Goal: Task Accomplishment & Management: Manage account settings

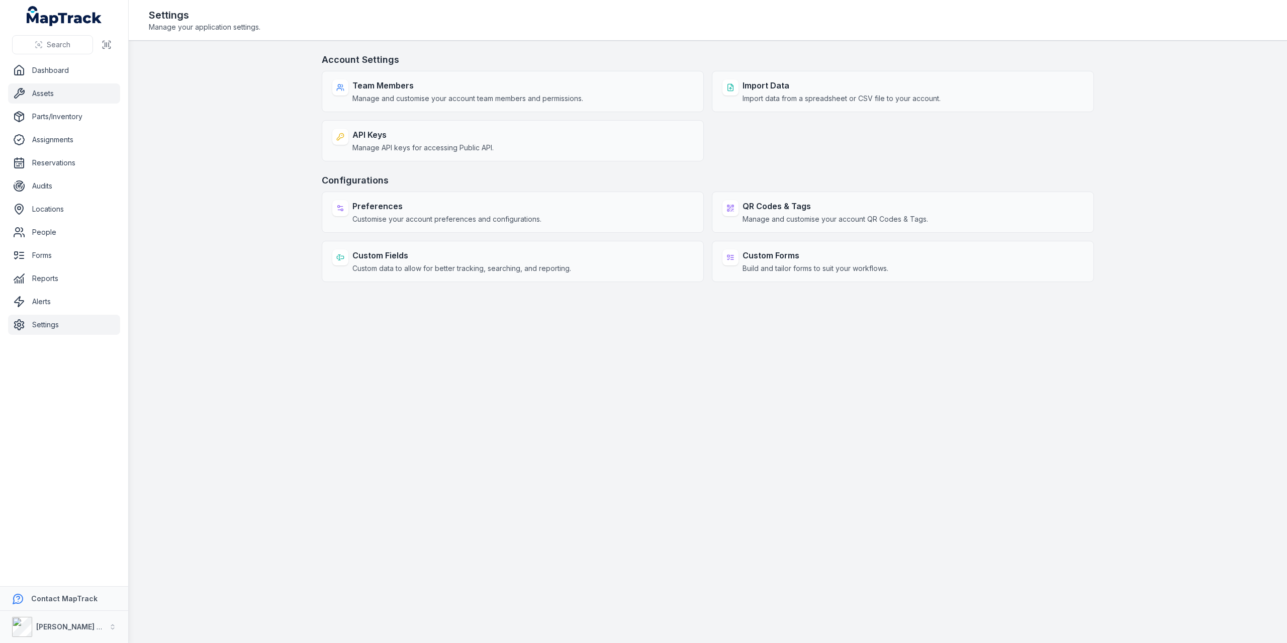
click at [40, 89] on link "Assets" at bounding box center [64, 93] width 112 height 20
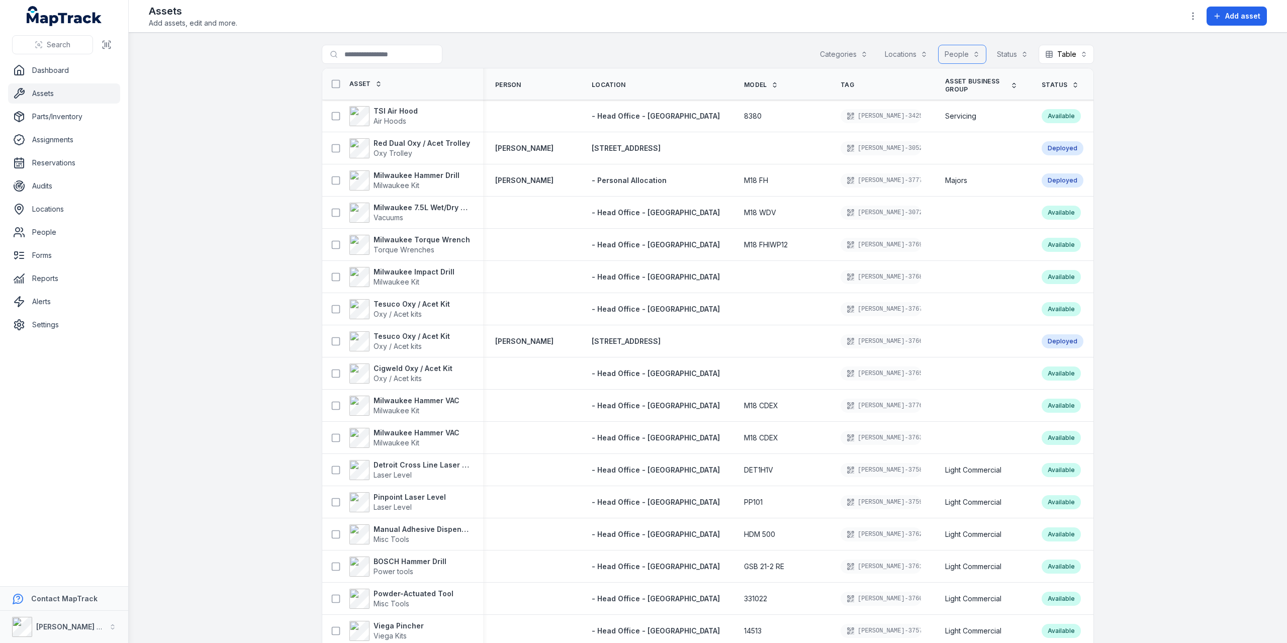
click at [631, 54] on button "People" at bounding box center [962, 54] width 48 height 19
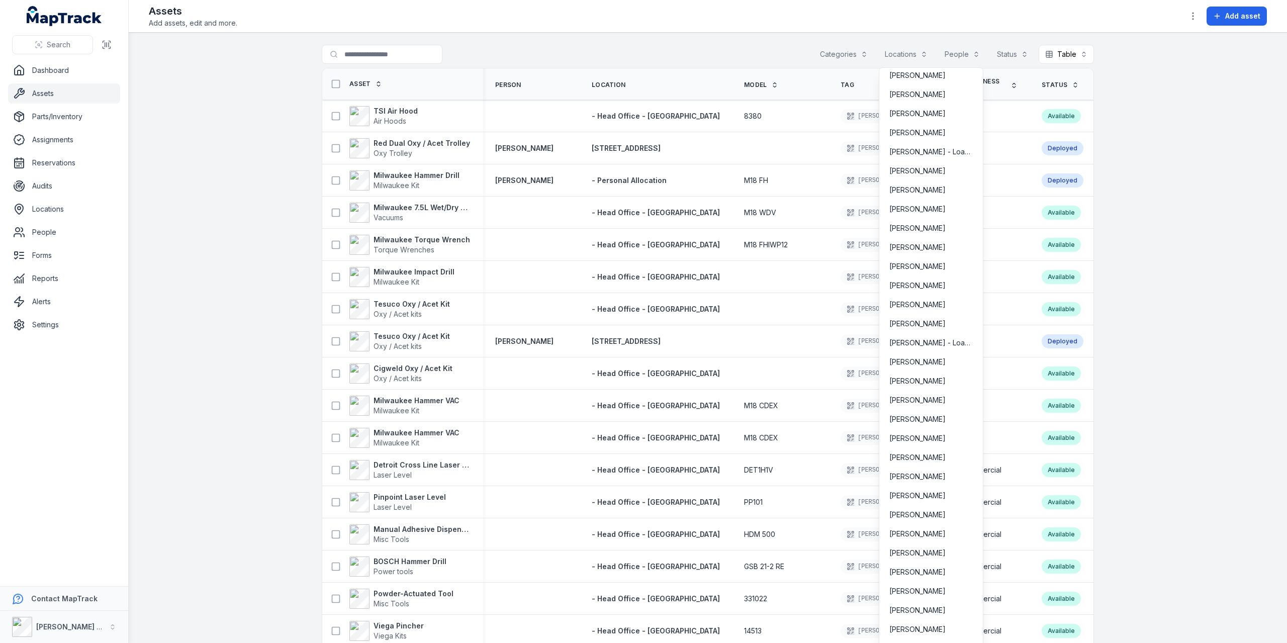
scroll to position [2966, 0]
click at [631, 312] on span "Mick Evans - Loan Labour" at bounding box center [930, 341] width 83 height 10
click at [631, 312] on span "[PERSON_NAME]" at bounding box center [917, 360] width 56 height 10
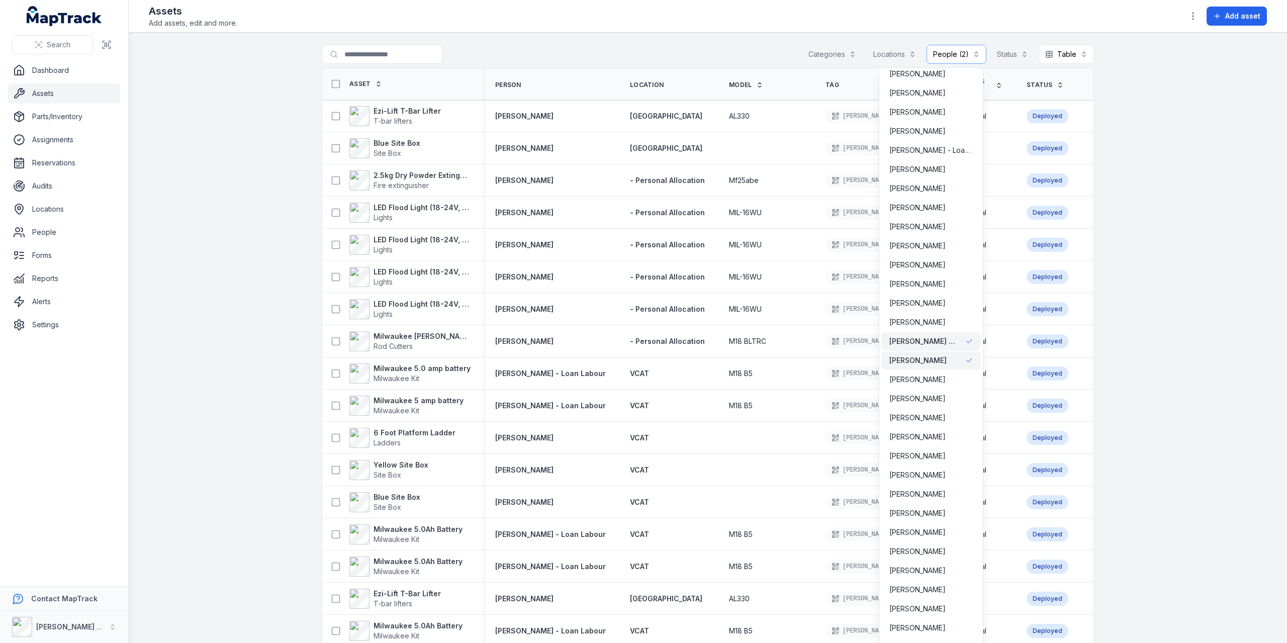
click at [618, 53] on div "**********" at bounding box center [708, 56] width 772 height 23
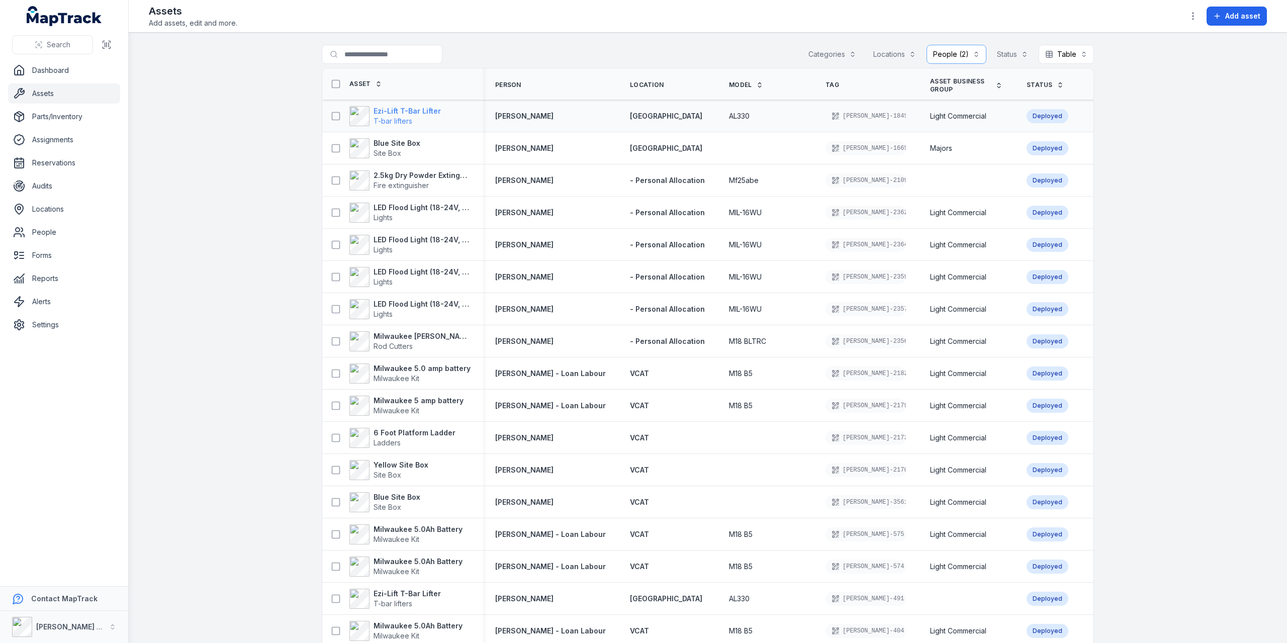
click at [391, 112] on strong "Ezi-Lift T-Bar Lifter" at bounding box center [406, 111] width 67 height 10
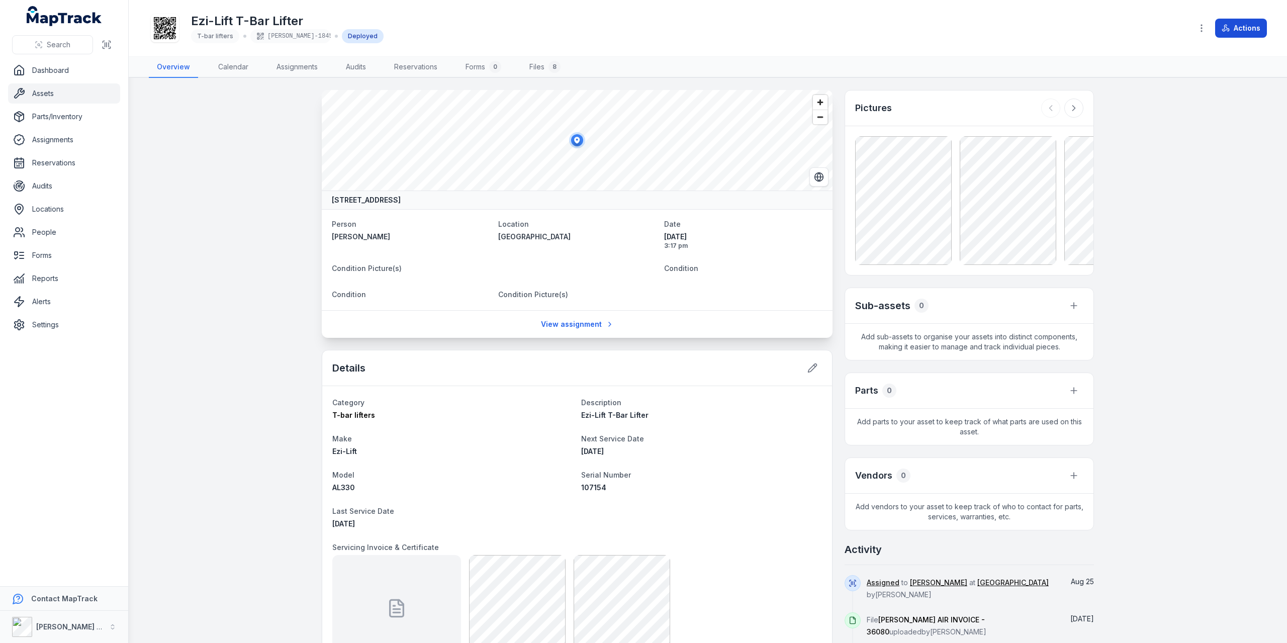
click at [631, 31] on button "Actions" at bounding box center [1241, 28] width 52 height 19
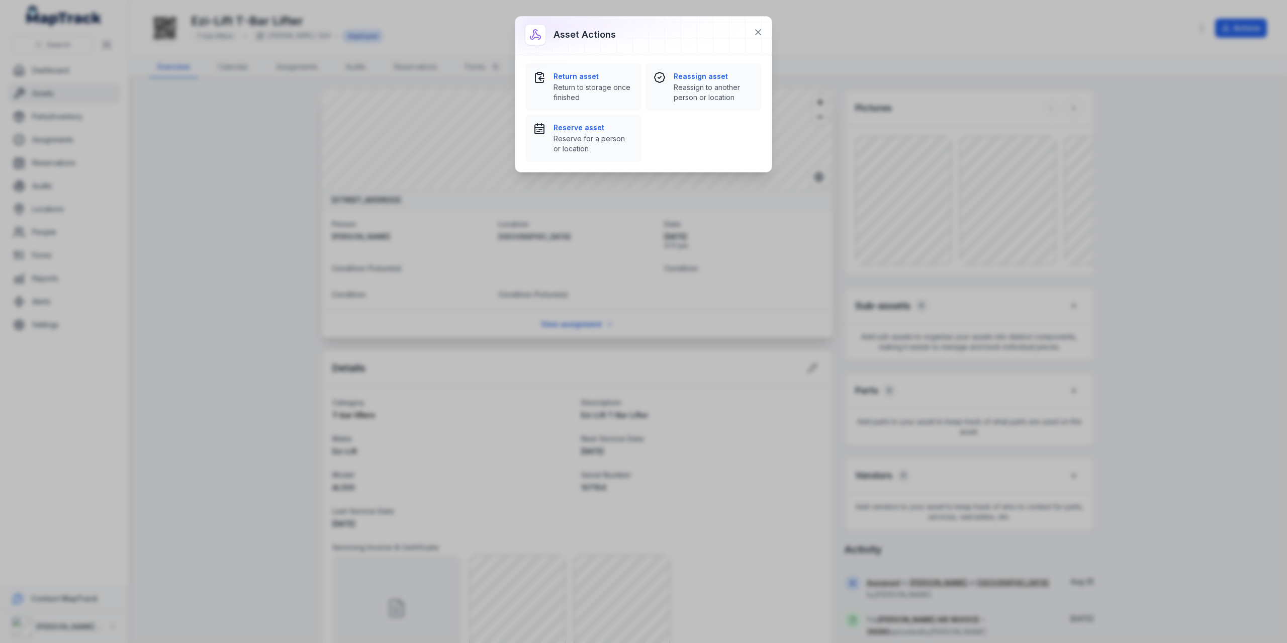
click at [631, 44] on div "Asset actions Return asset Return to storage once finished Reassign asset Reass…" at bounding box center [643, 321] width 1287 height 643
click at [631, 32] on icon at bounding box center [758, 32] width 10 height 10
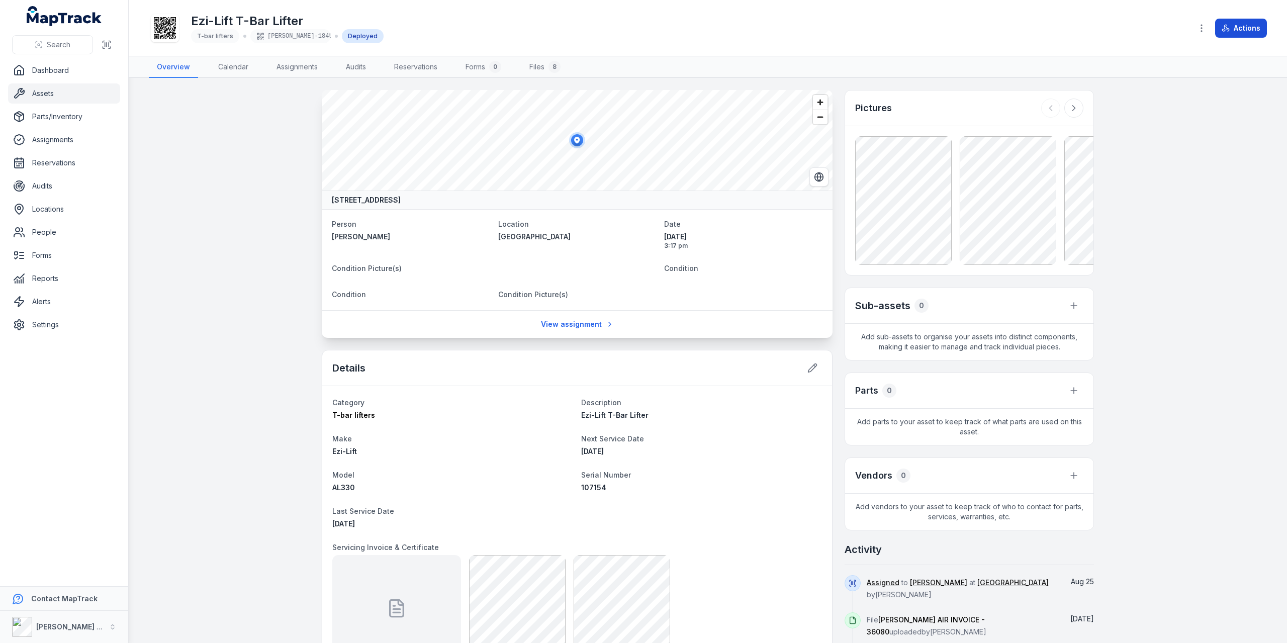
click at [631, 34] on button "Actions" at bounding box center [1241, 28] width 52 height 19
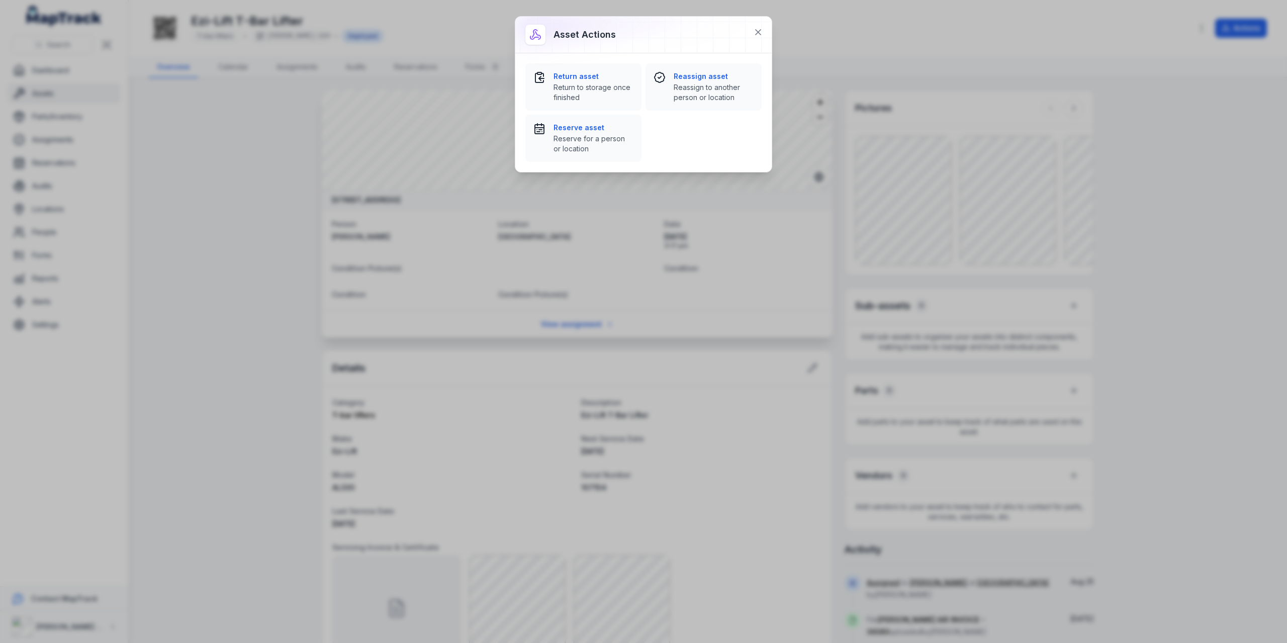
click at [631, 21] on div "Asset actions Return asset Return to storage once finished Reassign asset Reass…" at bounding box center [643, 321] width 1287 height 643
click at [631, 33] on icon at bounding box center [757, 32] width 5 height 5
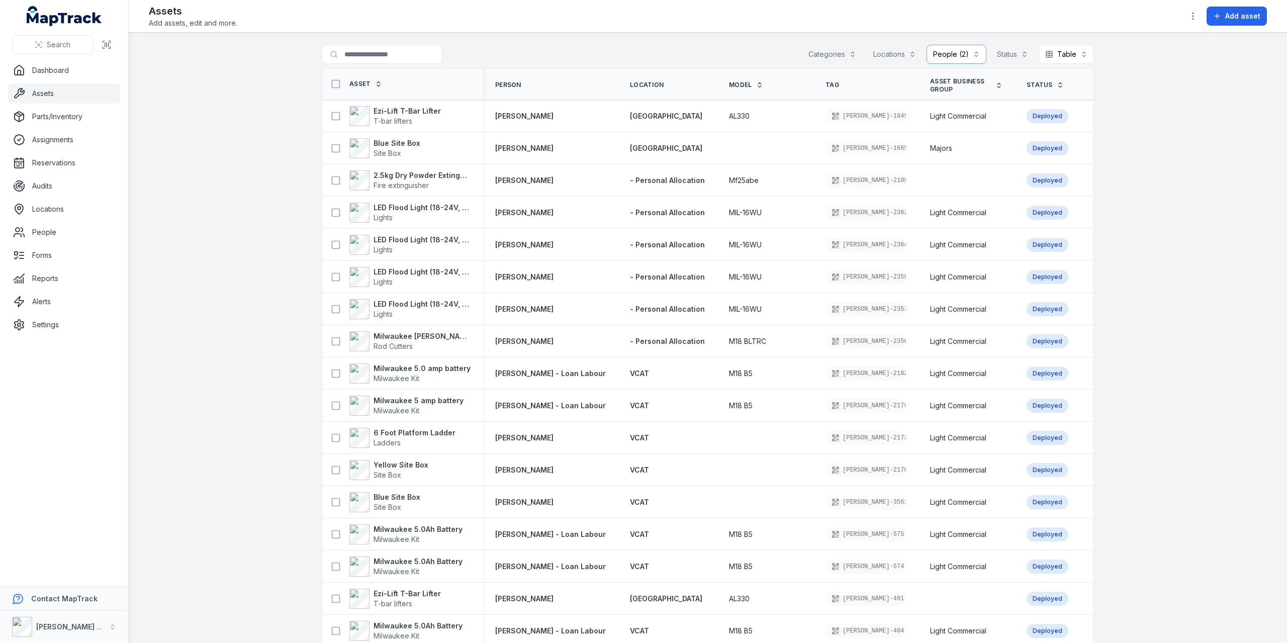
click at [631, 87] on th "Location" at bounding box center [667, 84] width 99 height 32
click at [631, 58] on button "Locations" at bounding box center [895, 54] width 56 height 19
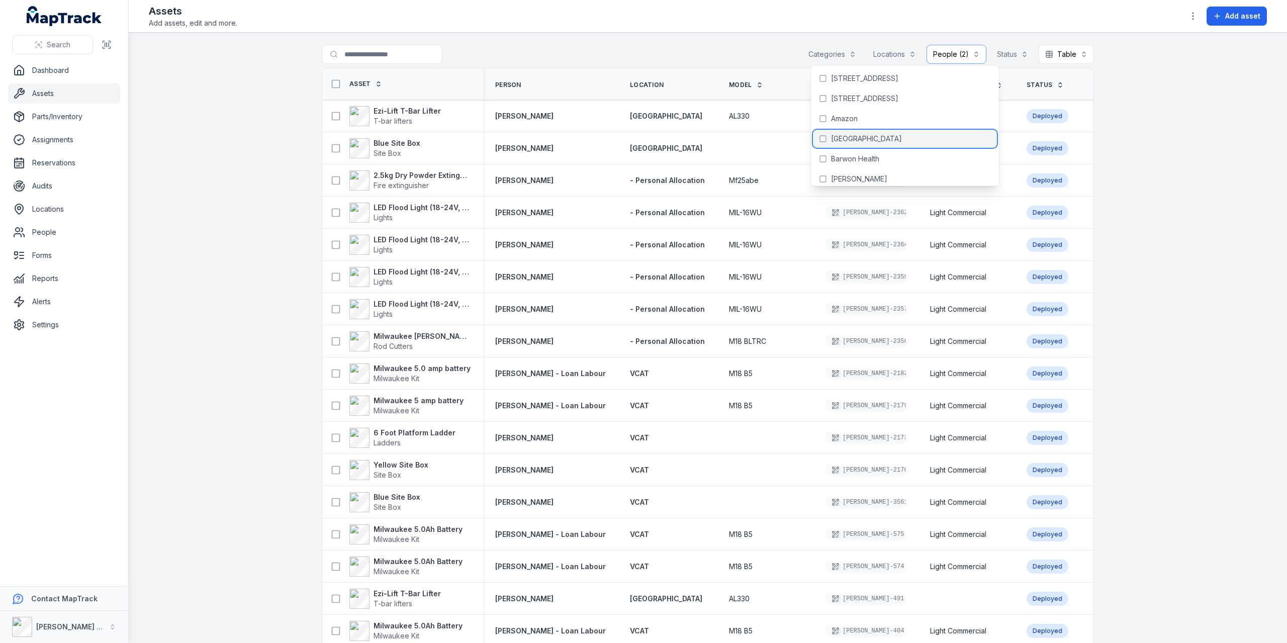
click at [631, 132] on div "[GEOGRAPHIC_DATA]" at bounding box center [905, 139] width 184 height 18
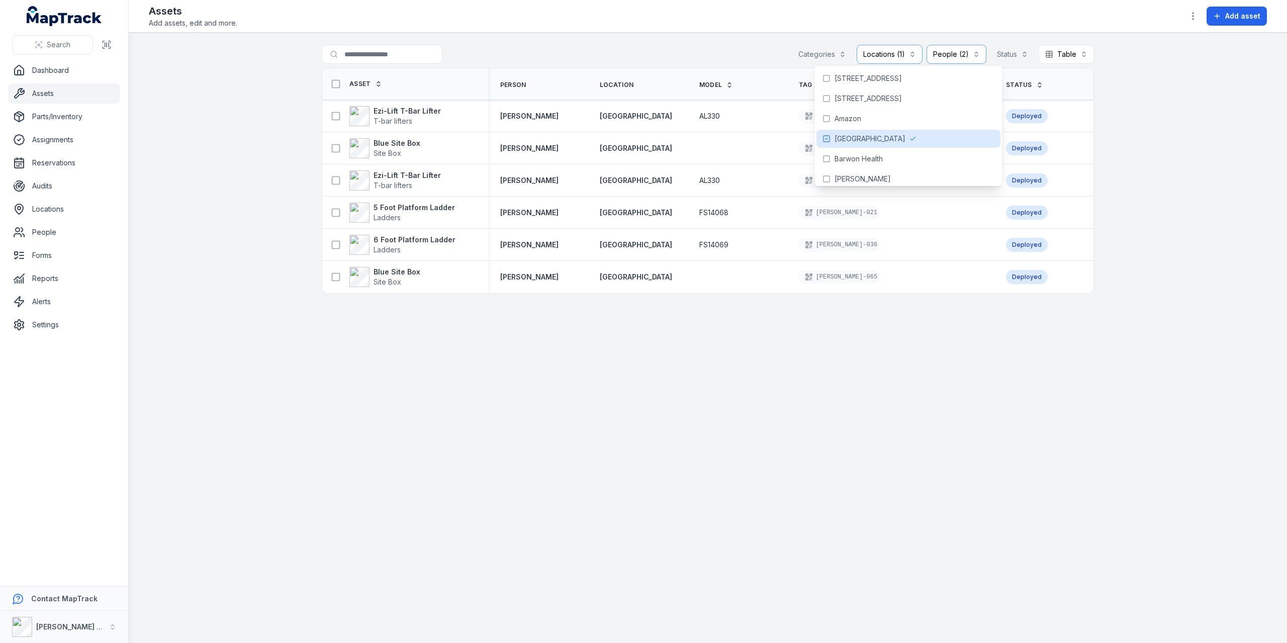
click at [631, 23] on div "Assets Add assets, edit and more. Add asset" at bounding box center [708, 16] width 1118 height 24
click at [335, 84] on icon at bounding box center [336, 84] width 10 height 10
click at [631, 17] on icon "button" at bounding box center [1193, 16] width 10 height 10
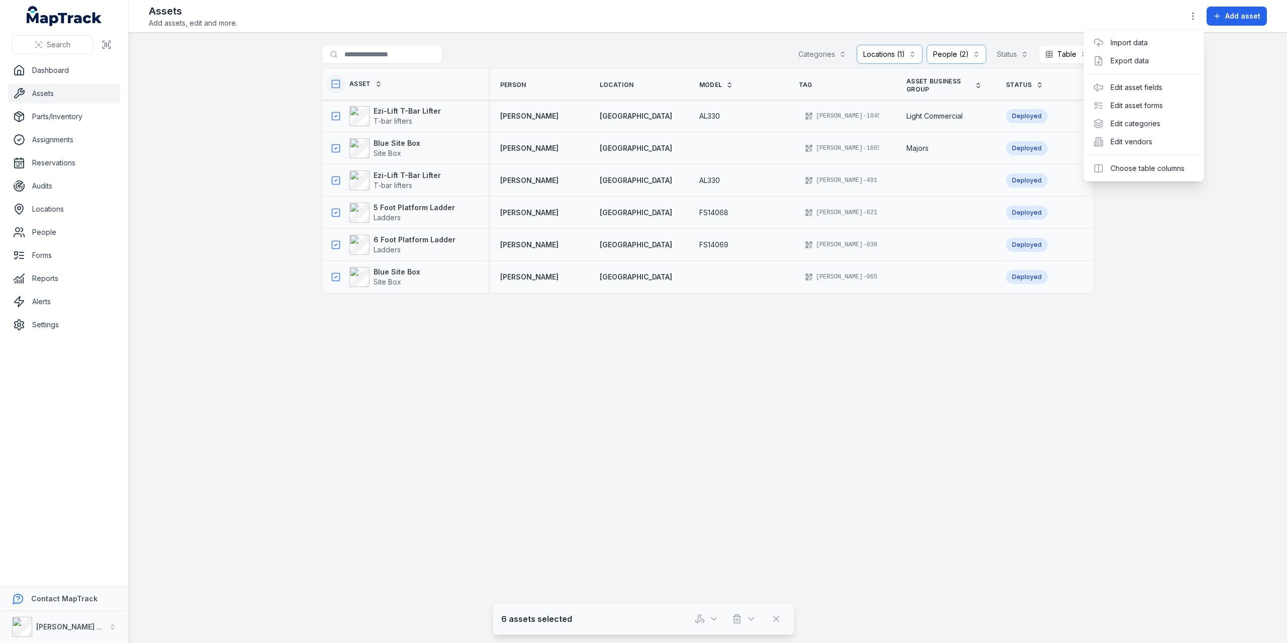
click at [631, 312] on div "**********" at bounding box center [708, 321] width 1158 height 643
click at [403, 111] on strong "Ezi-Lift T-Bar Lifter" at bounding box center [406, 111] width 67 height 10
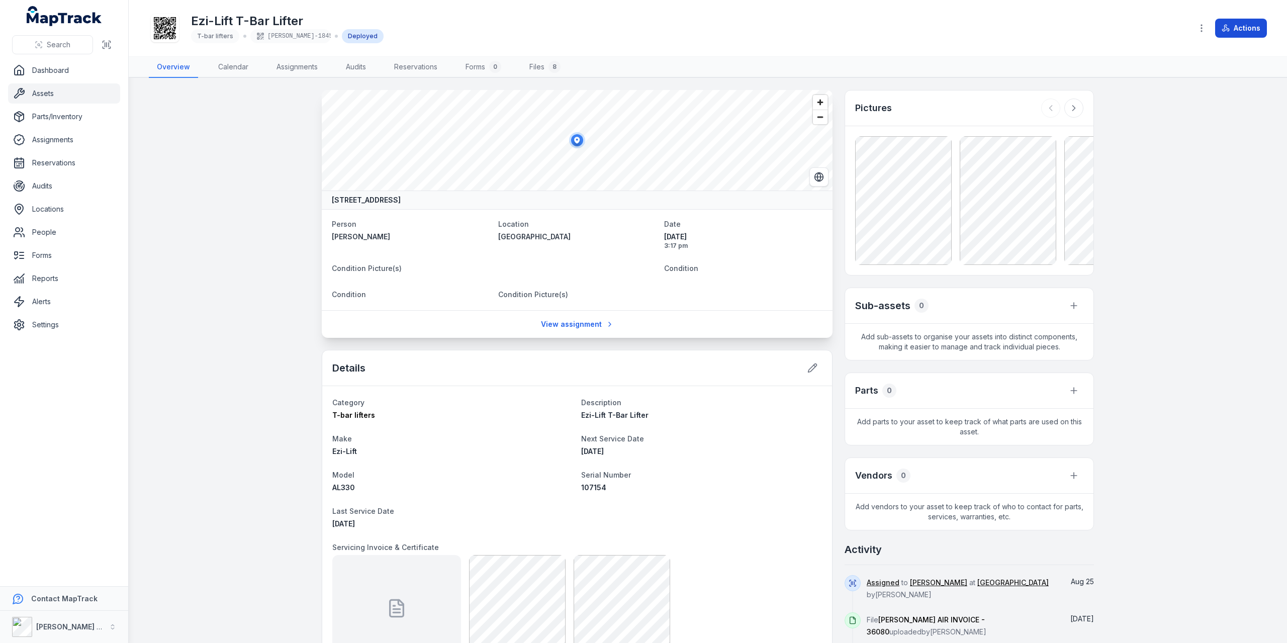
click at [631, 27] on button "Actions" at bounding box center [1241, 28] width 52 height 19
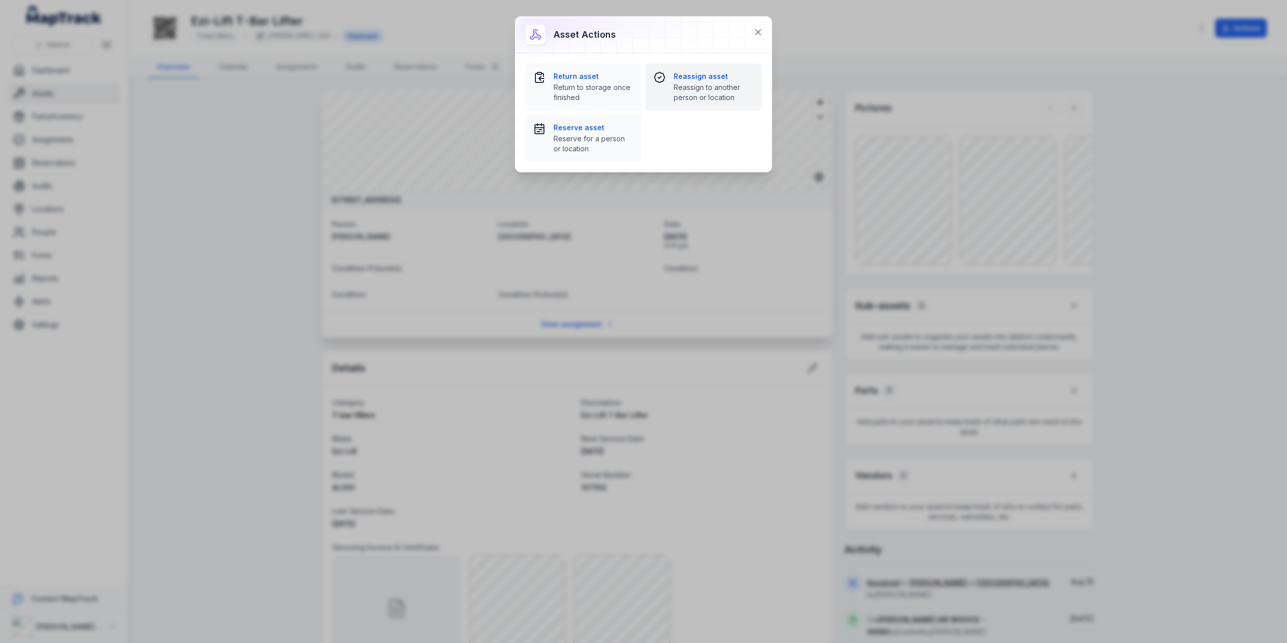
click at [631, 83] on span "Reassign to another person or location" at bounding box center [714, 92] width 80 height 20
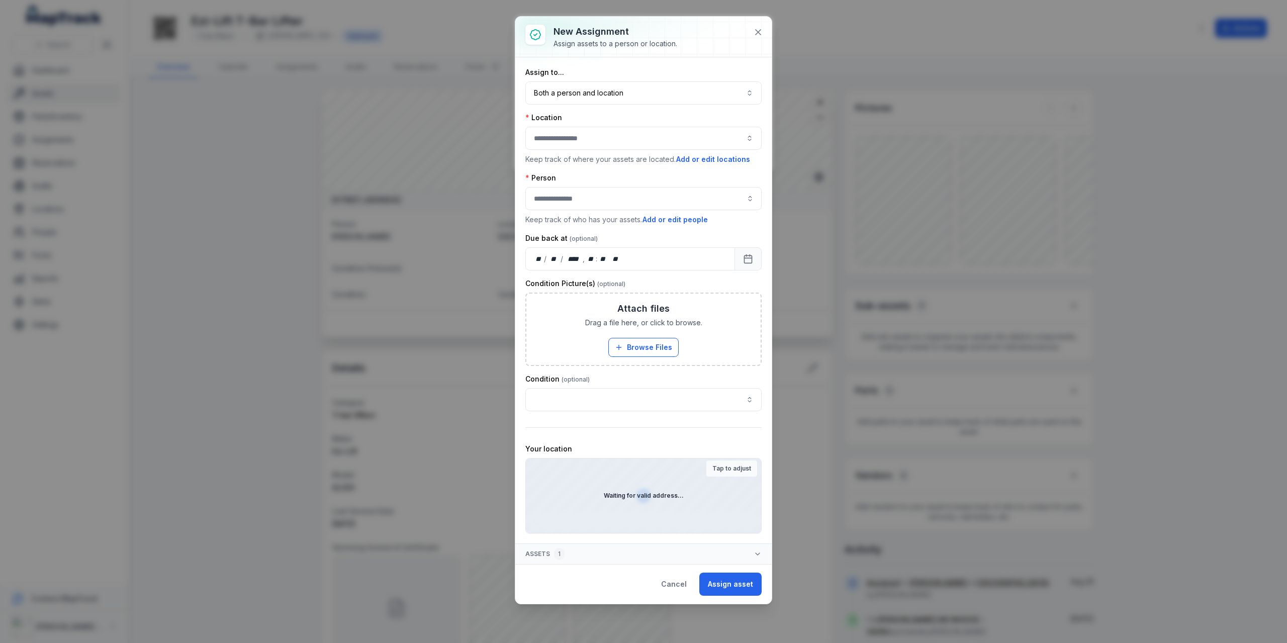
click at [631, 137] on button "button" at bounding box center [643, 138] width 236 height 23
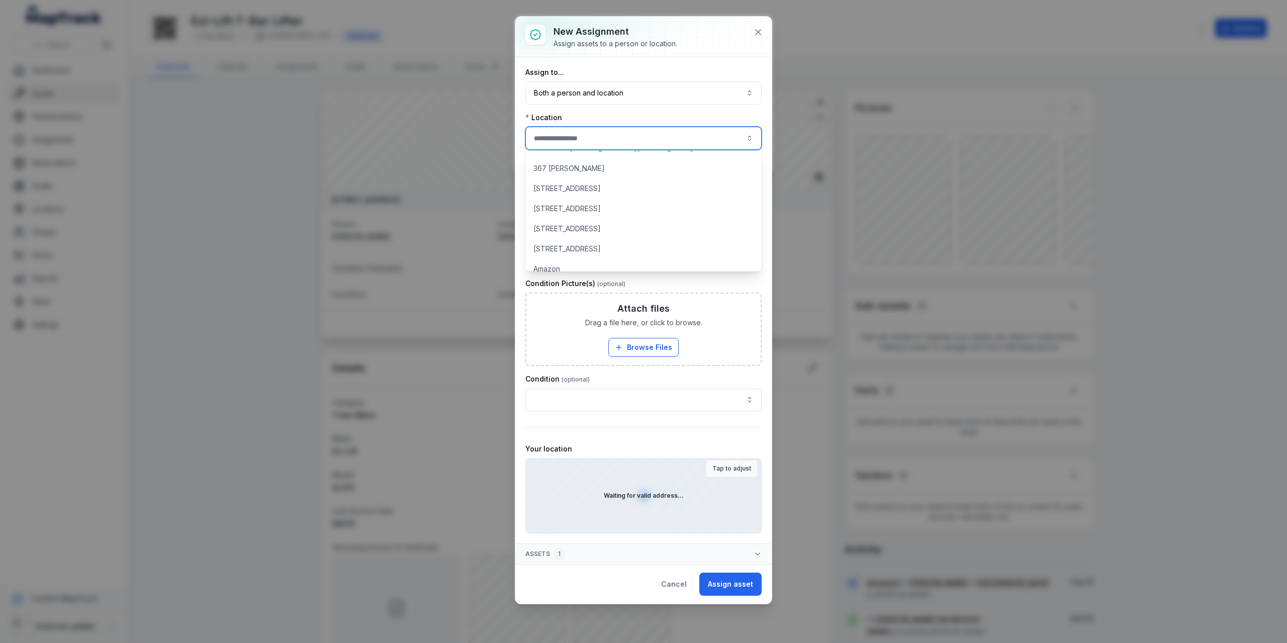
scroll to position [1106, 0]
click at [592, 221] on div "[GEOGRAPHIC_DATA]" at bounding box center [643, 224] width 233 height 18
type input "**********"
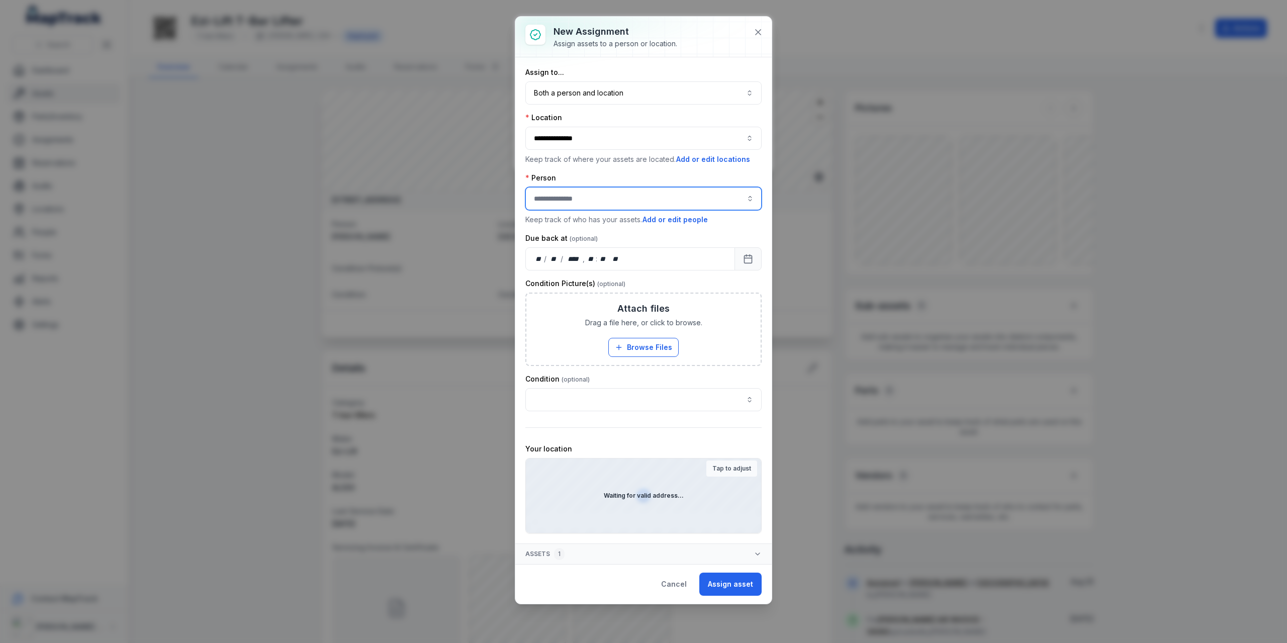
click at [631, 200] on input "assignment-add:person-label" at bounding box center [643, 198] width 236 height 23
type input "**********"
click at [583, 300] on div "Lee Bartlett" at bounding box center [644, 301] width 216 height 10
click at [631, 312] on button "Assign asset" at bounding box center [730, 584] width 62 height 23
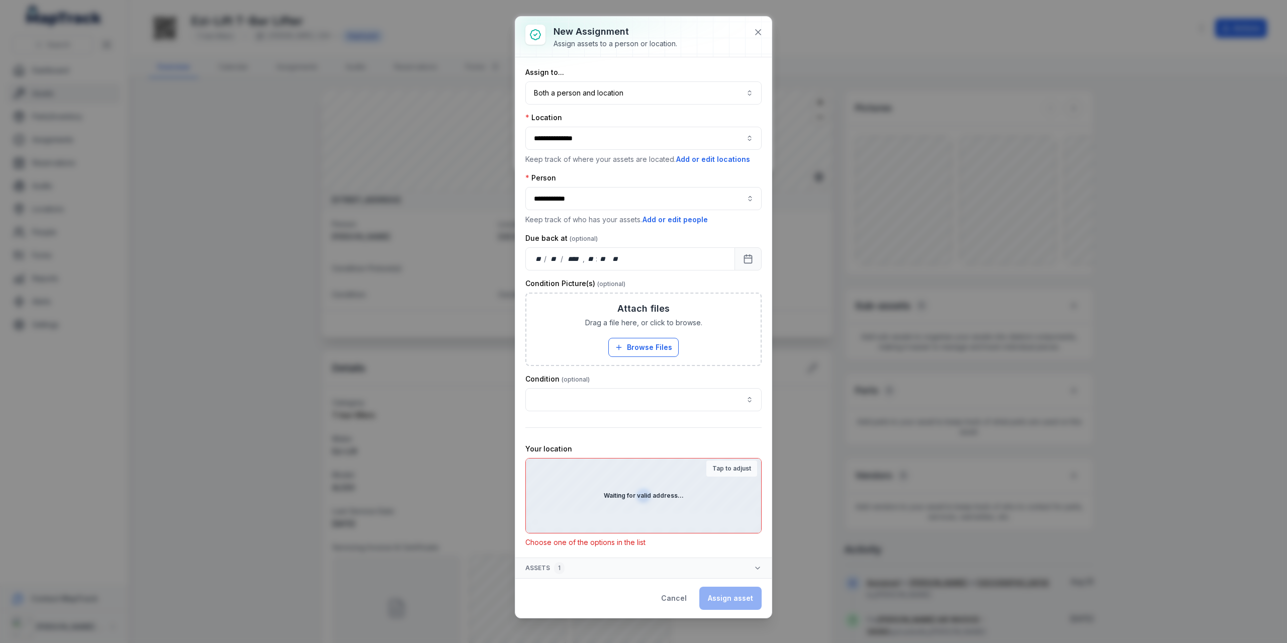
click at [631, 312] on div "Waiting for valid address..." at bounding box center [643, 495] width 235 height 74
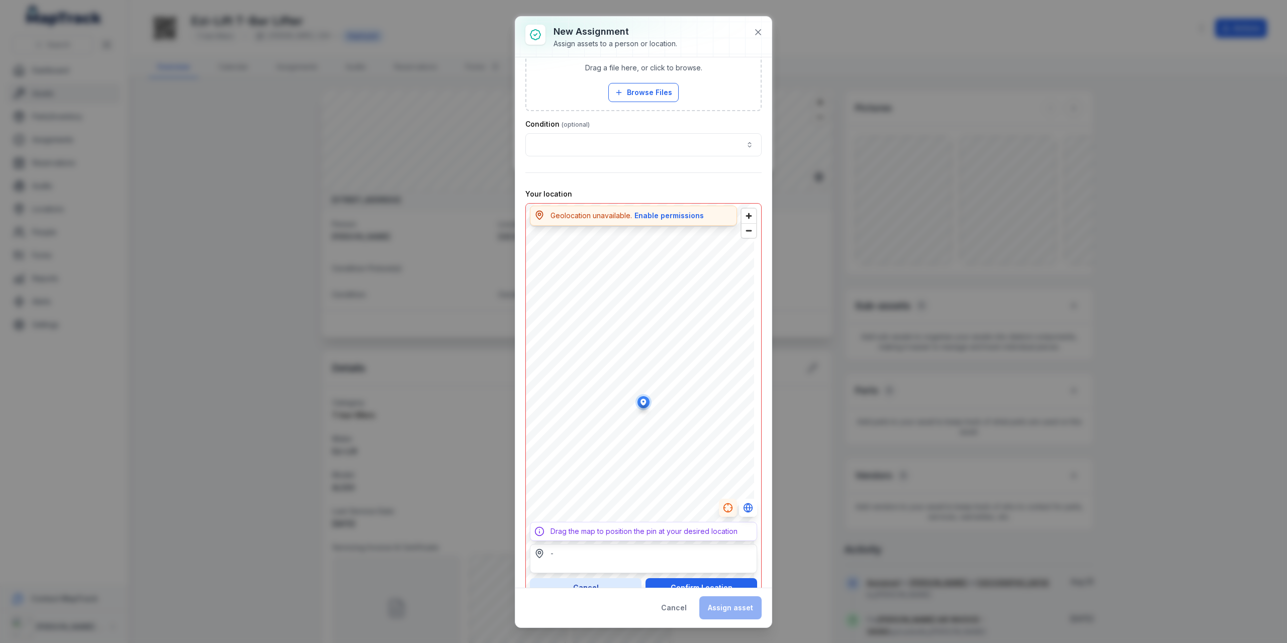
scroll to position [284, 0]
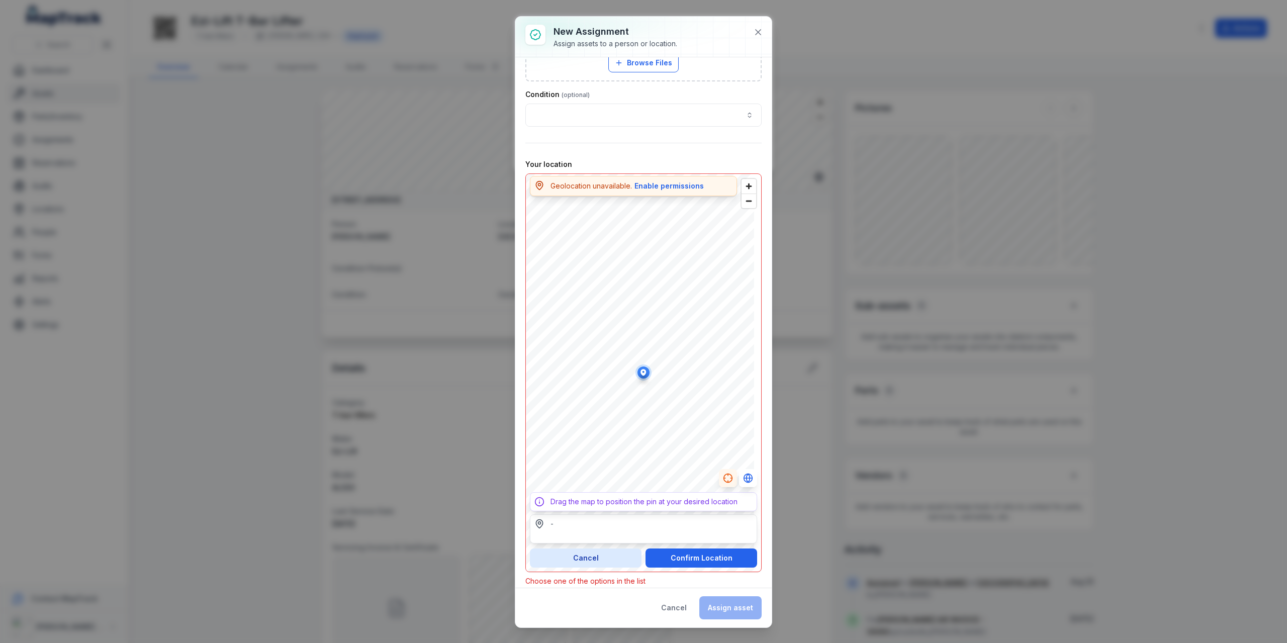
click at [600, 312] on div "-" at bounding box center [643, 524] width 218 height 10
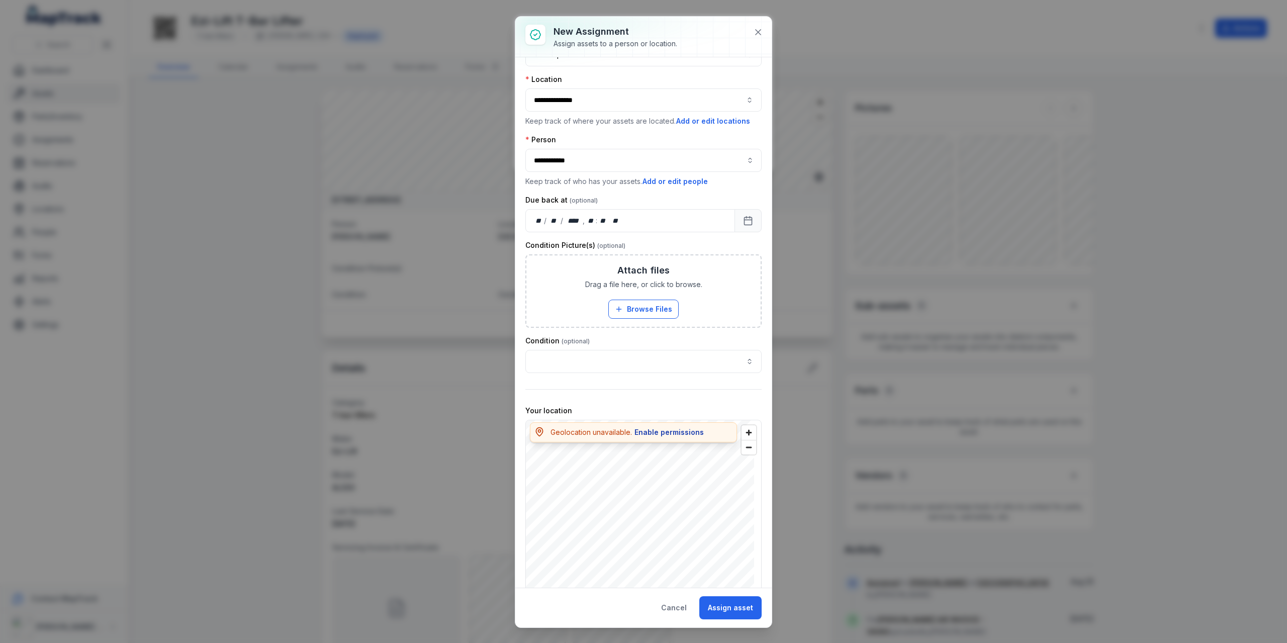
scroll to position [296, 0]
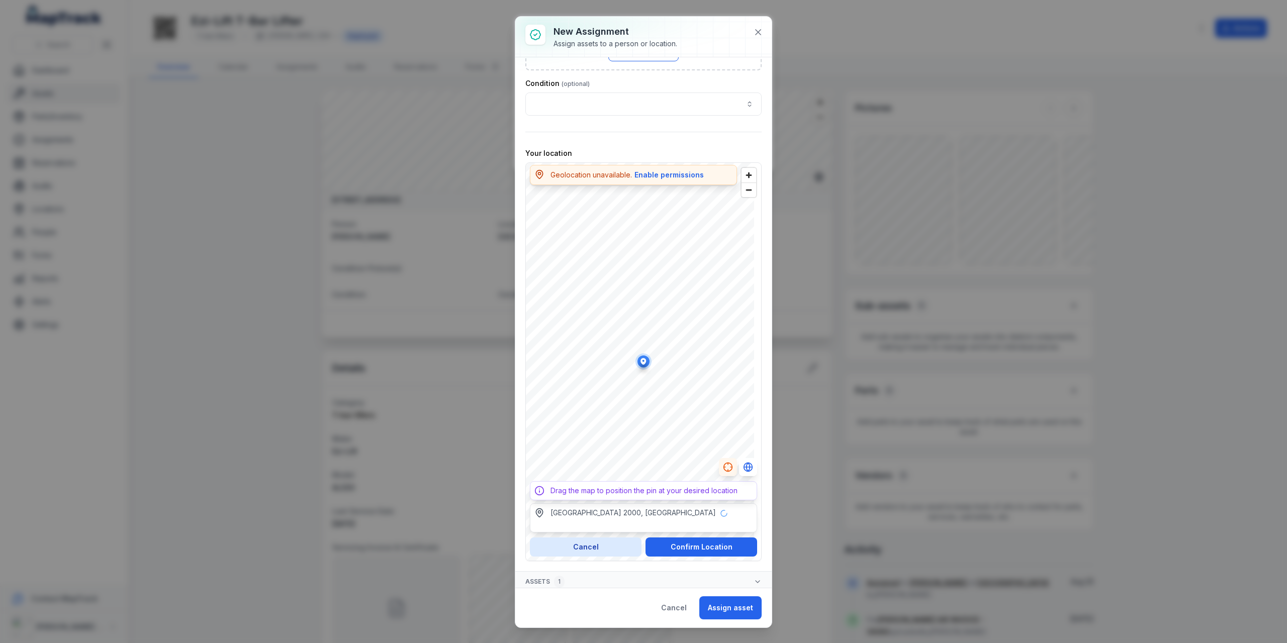
type input "**********"
drag, startPoint x: 610, startPoint y: 519, endPoint x: 546, endPoint y: 504, distance: 65.6
click at [546, 312] on div "68 Liverpool Street, Sydney, Sydney New South Wales 2000, Australia" at bounding box center [643, 513] width 218 height 10
drag, startPoint x: 604, startPoint y: 518, endPoint x: 566, endPoint y: 509, distance: 39.3
click at [566, 312] on div "68 Liverpool Street, Sydney, Sydney New South Wales 2000, Australia" at bounding box center [583, 513] width 67 height 10
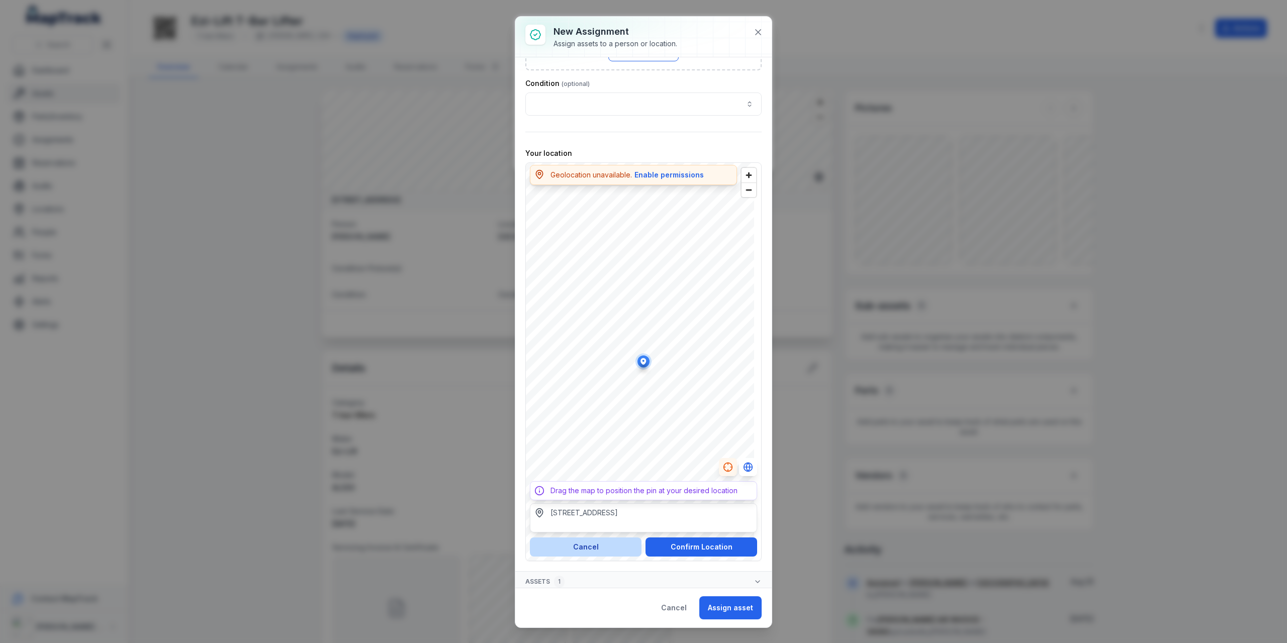
click at [595, 312] on button "Cancel" at bounding box center [586, 546] width 112 height 19
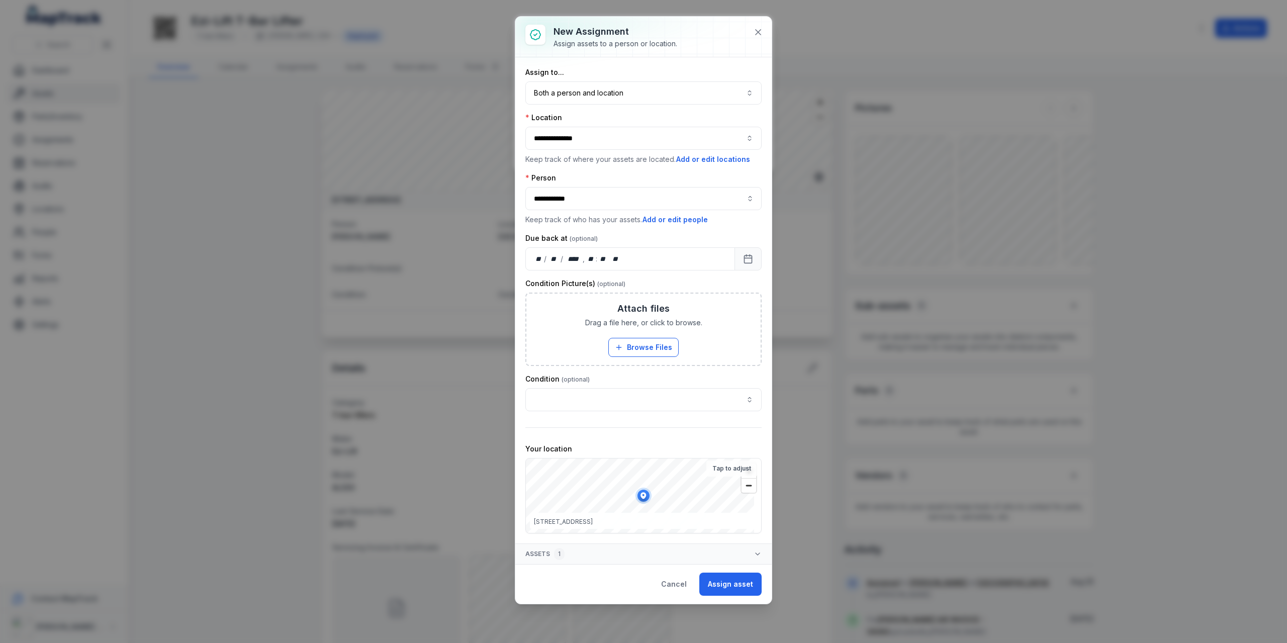
scroll to position [0, 0]
click at [631, 312] on div "Your location" at bounding box center [643, 449] width 236 height 10
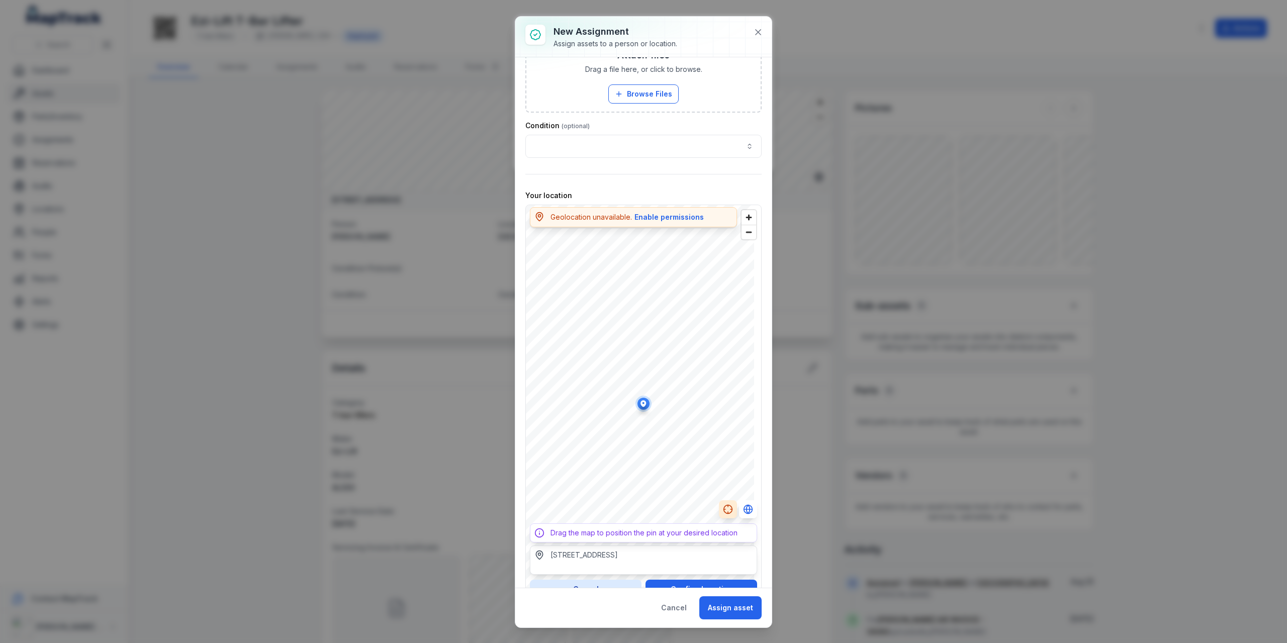
scroll to position [270, 0]
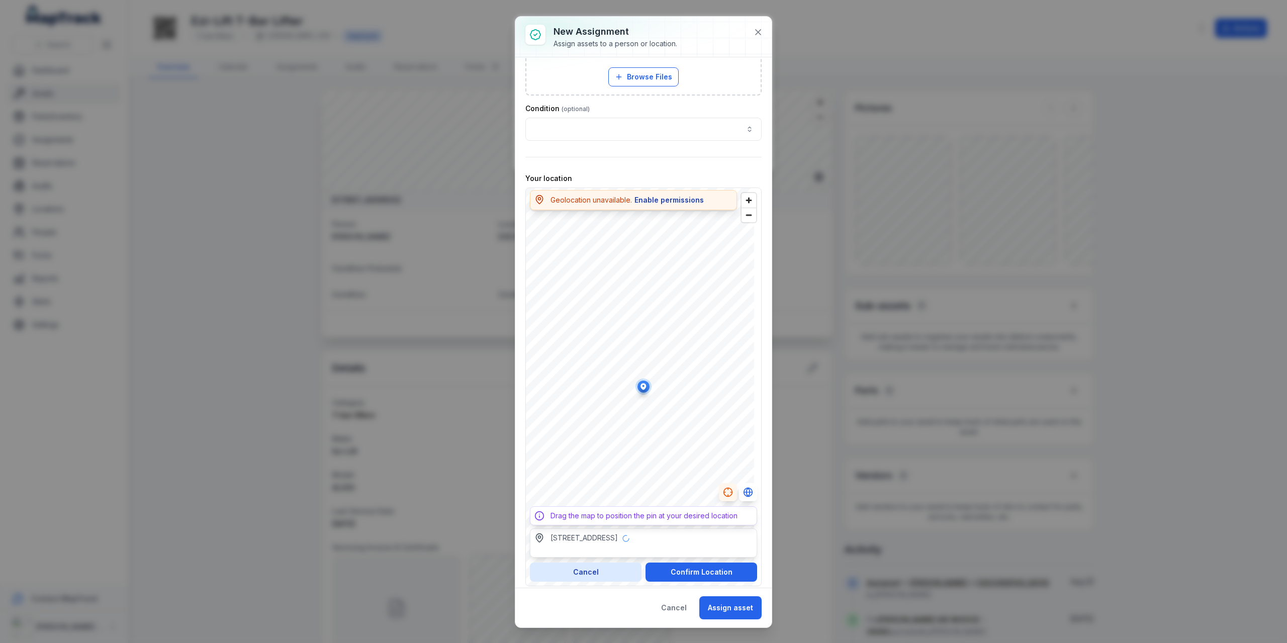
click at [631, 195] on button "Enable permissions" at bounding box center [669, 200] width 70 height 11
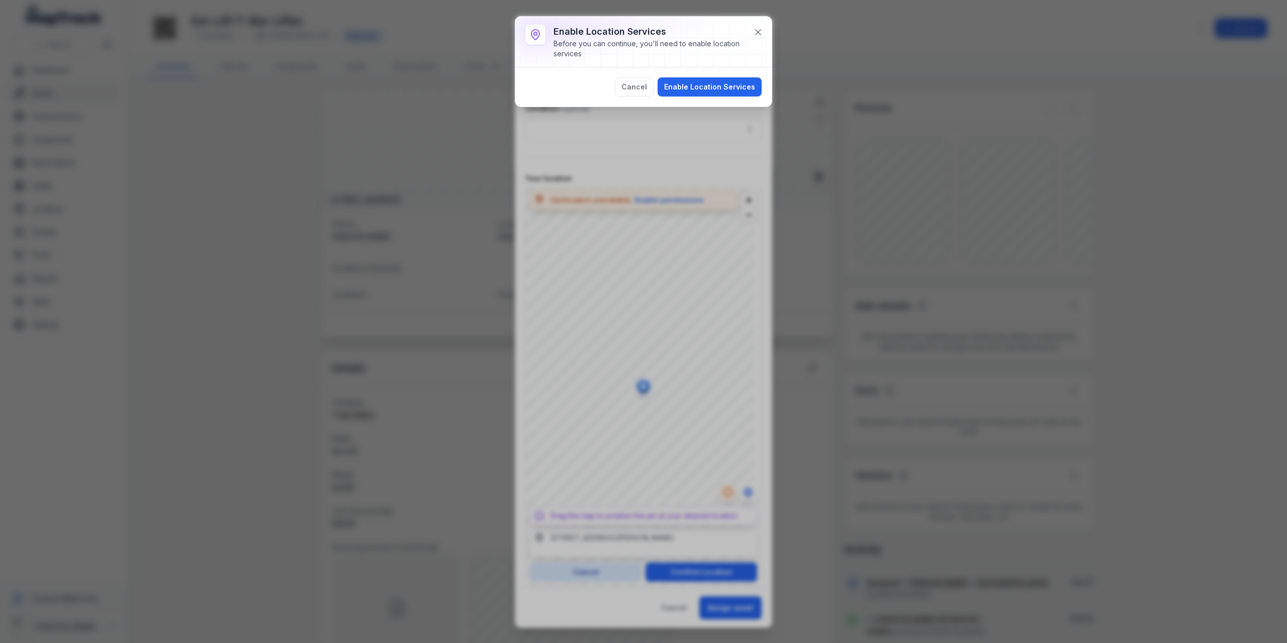
click at [631, 72] on div "Cancel Enable Location Services" at bounding box center [643, 86] width 256 height 39
click at [631, 79] on button "Enable Location Services" at bounding box center [709, 86] width 104 height 19
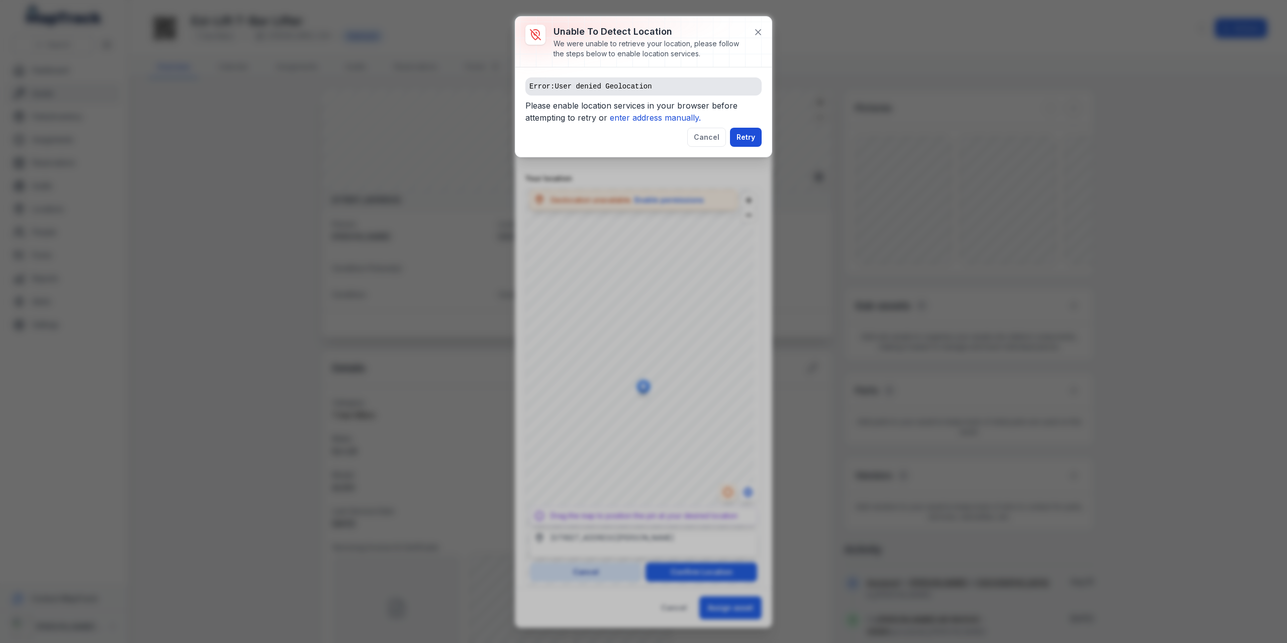
click at [631, 138] on button "Retry" at bounding box center [746, 137] width 32 height 19
click at [631, 135] on button "Cancel" at bounding box center [706, 137] width 39 height 19
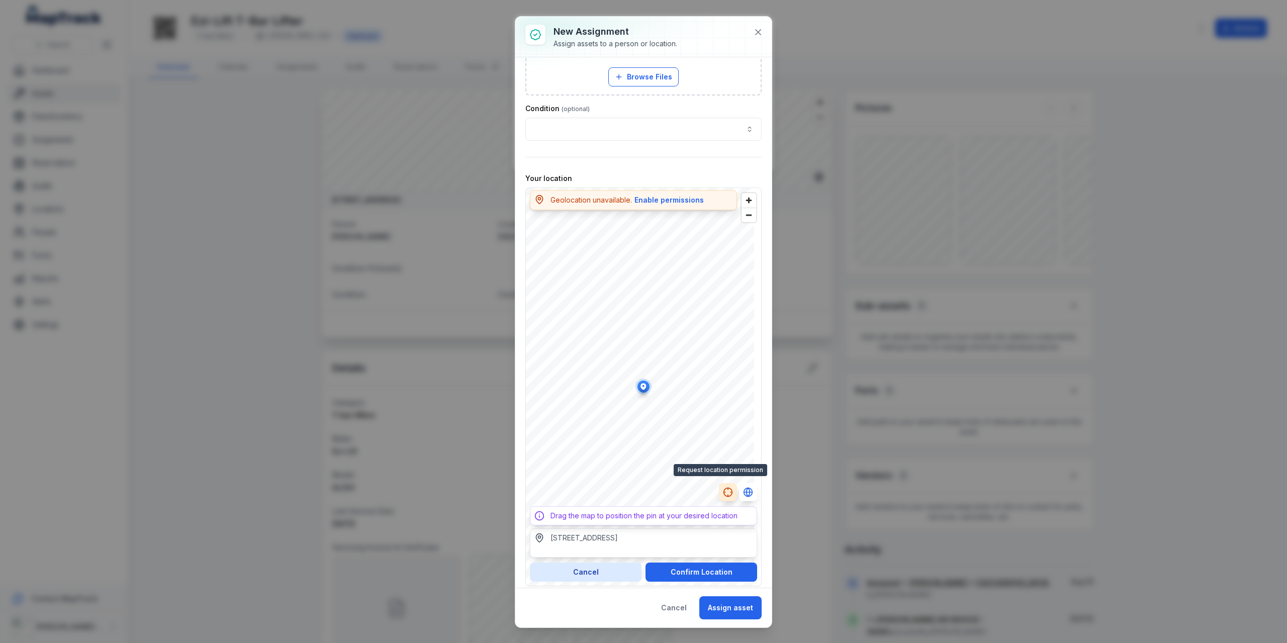
click at [631, 312] on circle "button" at bounding box center [728, 492] width 9 height 9
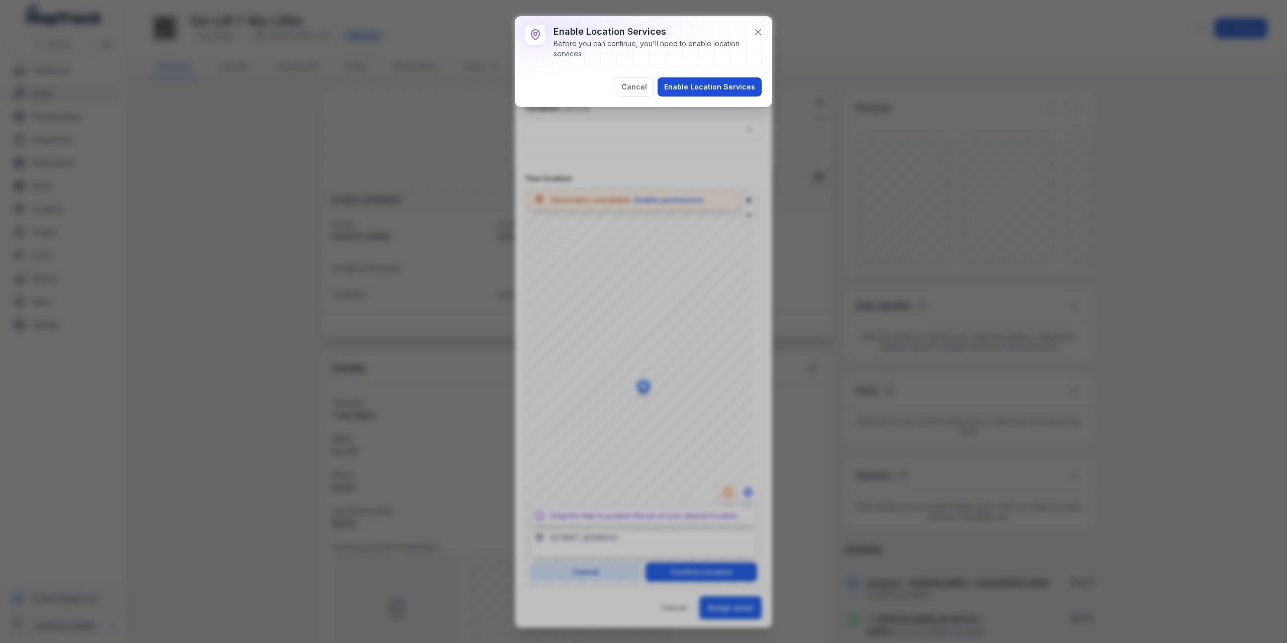
click at [631, 88] on button "Enable Location Services" at bounding box center [709, 86] width 104 height 19
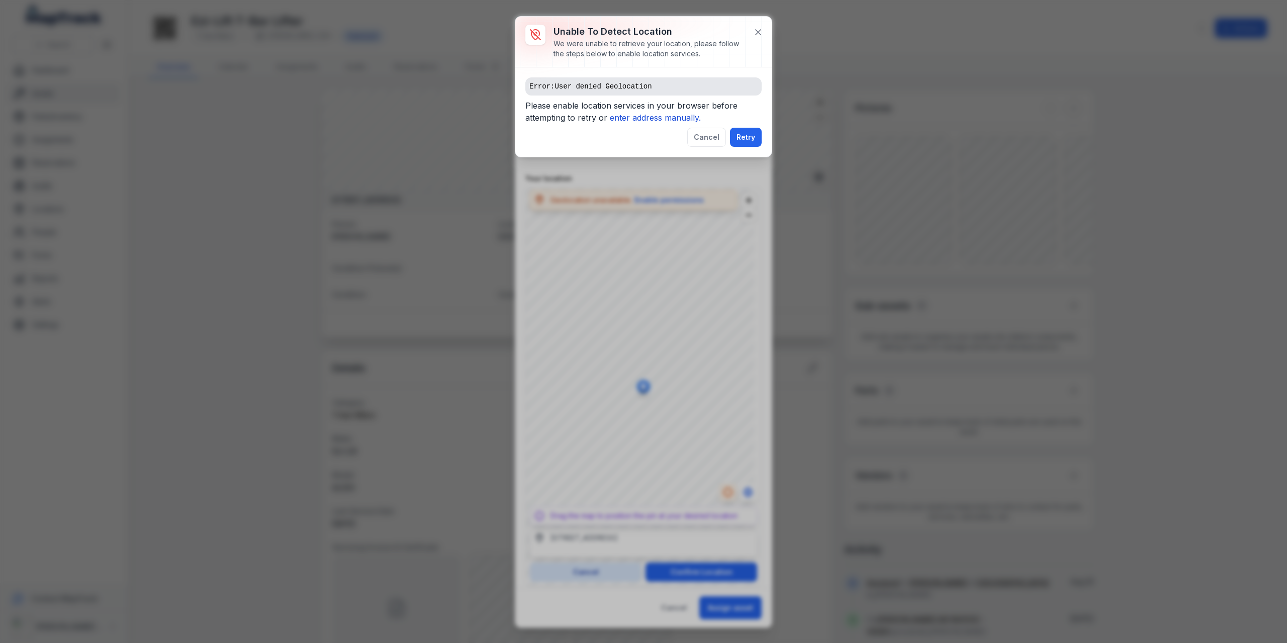
click at [631, 147] on div "Error: User denied Geolocation Please enable location services in your browser …" at bounding box center [643, 111] width 256 height 89
click at [631, 135] on button "Retry" at bounding box center [746, 137] width 32 height 19
click at [631, 147] on div "Error: User denied Geolocation Please enable location services in your browser …" at bounding box center [643, 111] width 256 height 89
click at [631, 143] on button "Cancel" at bounding box center [706, 137] width 39 height 19
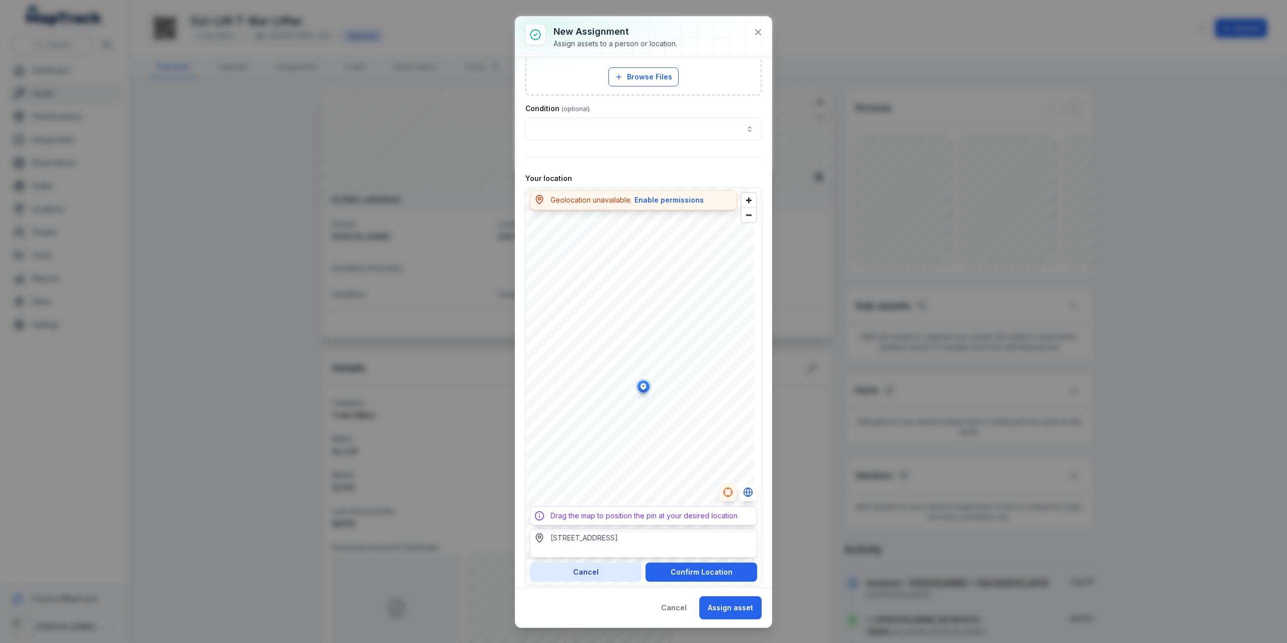
click at [631, 230] on div "**********" at bounding box center [643, 321] width 1287 height 643
click at [631, 301] on div "**********" at bounding box center [643, 322] width 256 height 530
type input "**********"
click at [631, 312] on button "Cancel" at bounding box center [673, 607] width 43 height 23
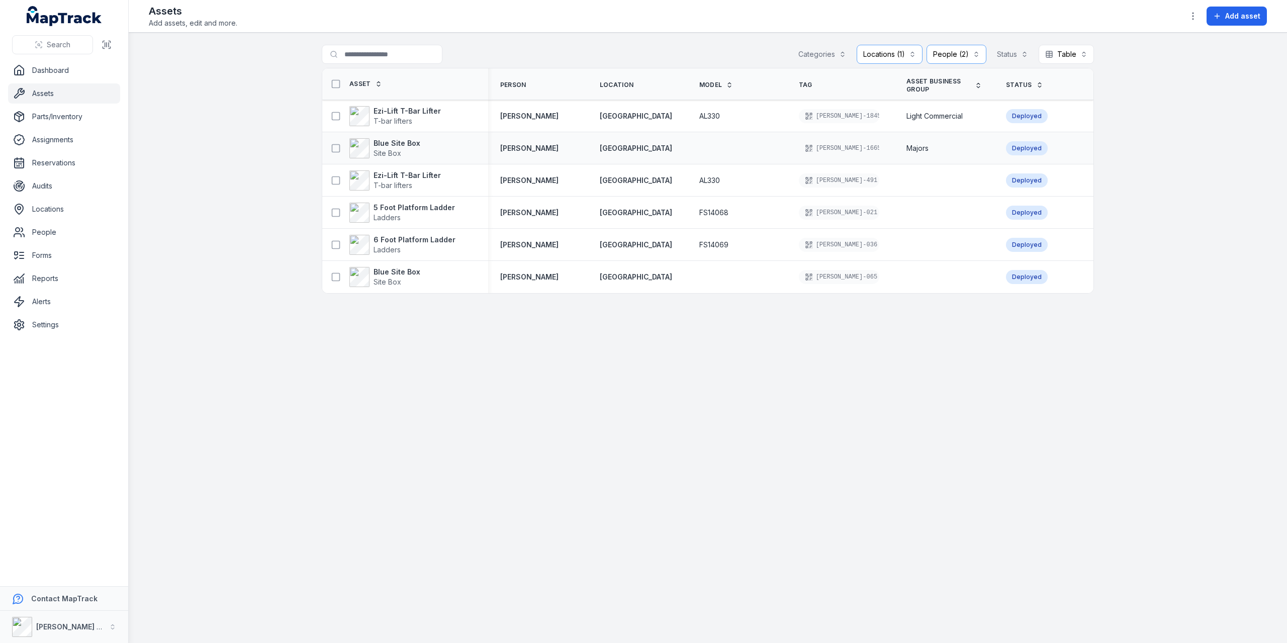
click at [631, 152] on div "ELLIS-1665" at bounding box center [839, 148] width 80 height 14
click at [397, 143] on strong "Blue Site Box" at bounding box center [396, 143] width 47 height 10
click at [631, 181] on div "ELLIS-491" at bounding box center [839, 180] width 80 height 14
click at [417, 175] on strong "Ezi-Lift T-Bar Lifter" at bounding box center [406, 175] width 67 height 10
click at [404, 204] on strong "5 Foot Platform Ladder" at bounding box center [413, 208] width 81 height 10
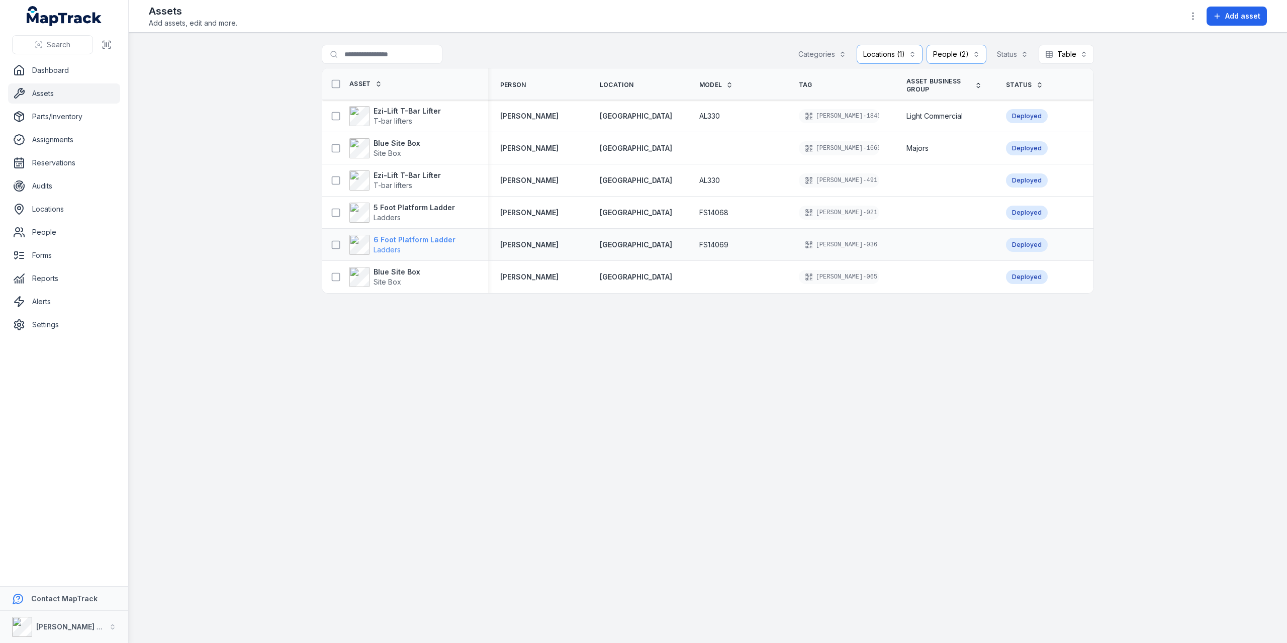
click at [431, 239] on strong "6 Foot Platform Ladder" at bounding box center [414, 240] width 82 height 10
click at [398, 277] on span "Site Box" at bounding box center [387, 281] width 28 height 9
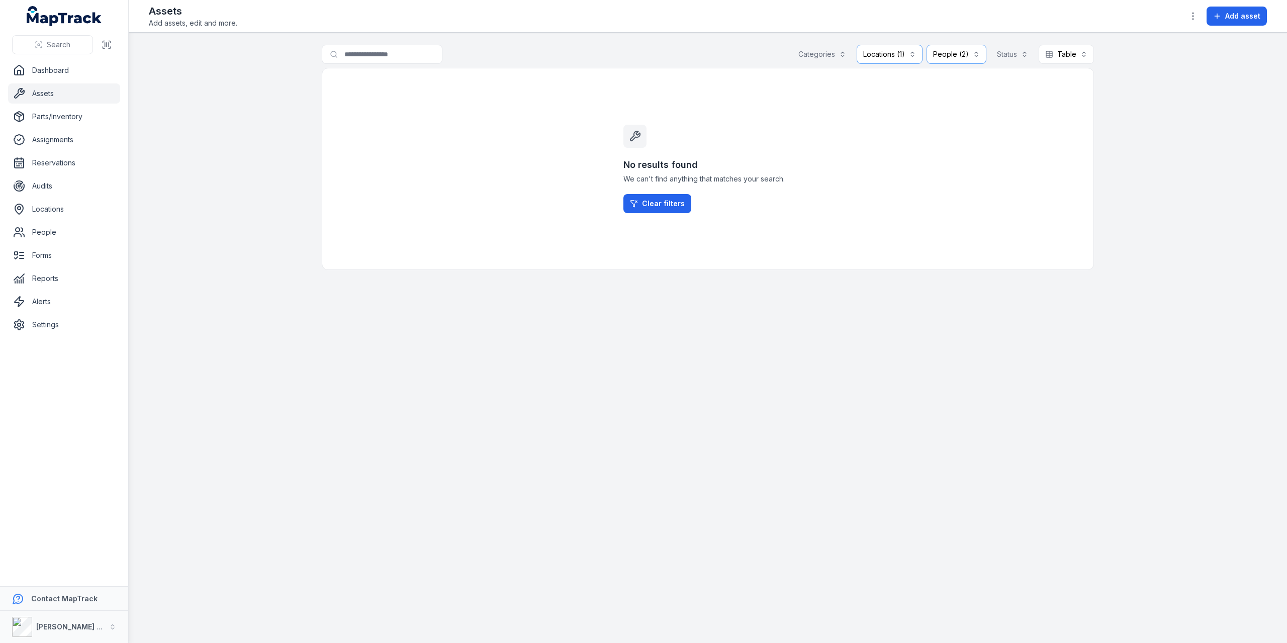
click at [912, 53] on button "Locations (1)" at bounding box center [890, 54] width 66 height 19
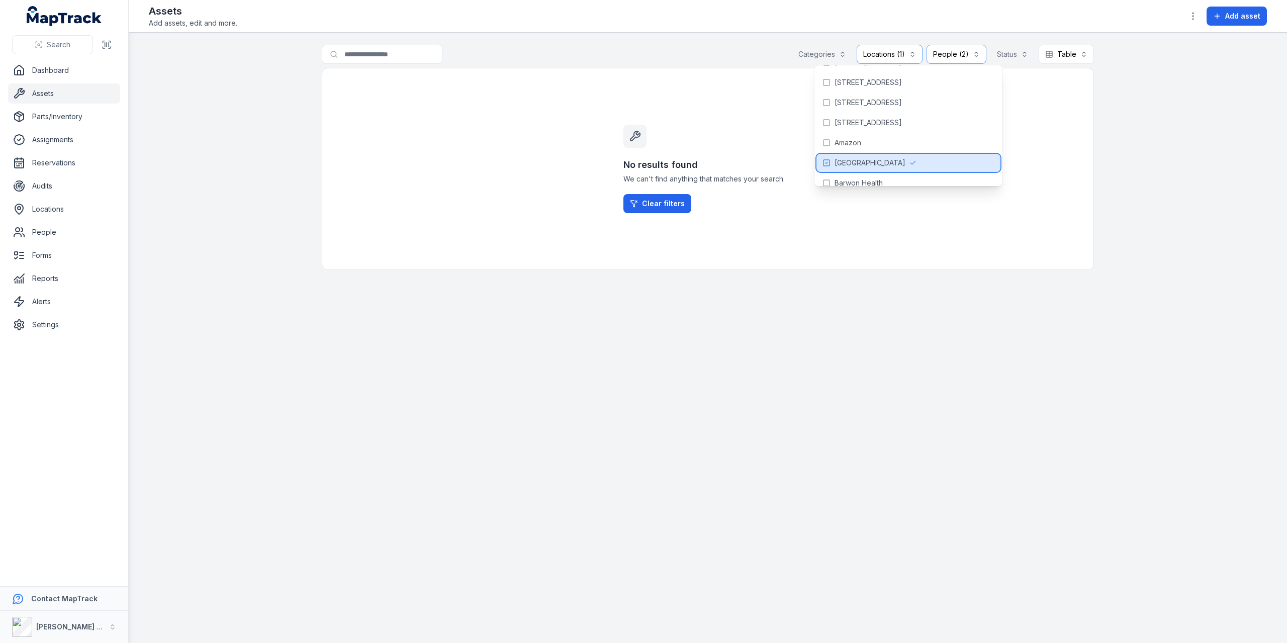
click at [856, 160] on span "[GEOGRAPHIC_DATA]" at bounding box center [869, 163] width 71 height 10
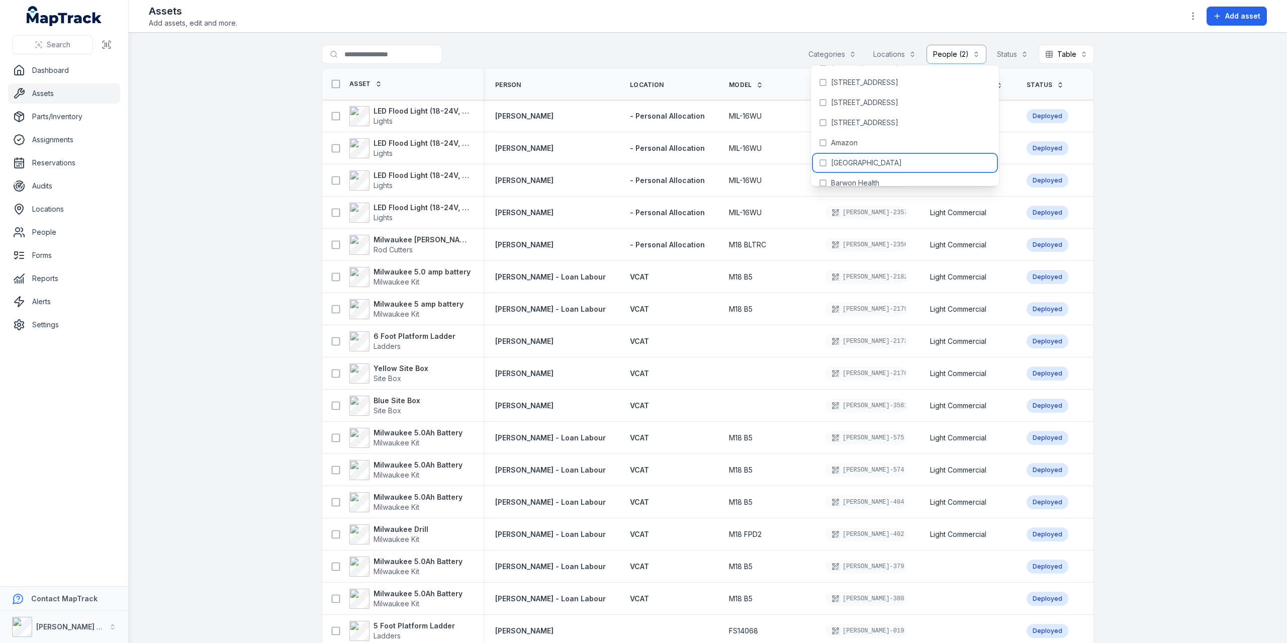
click at [893, 56] on button "Locations" at bounding box center [895, 54] width 56 height 19
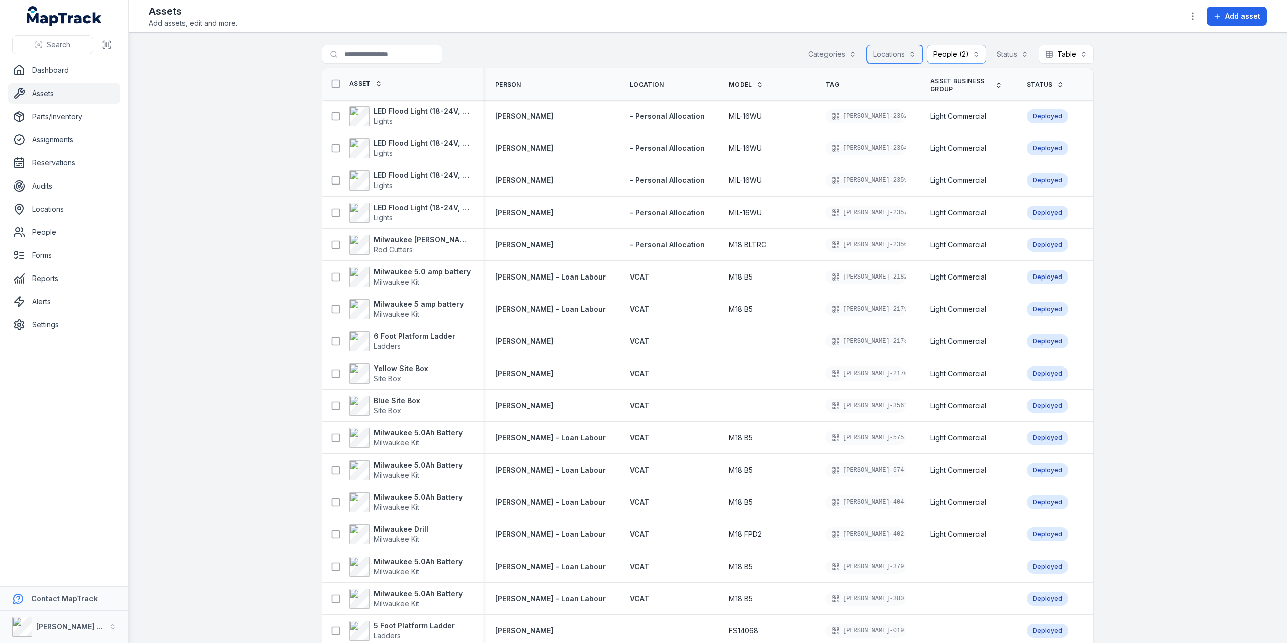
click at [893, 56] on button "Locations" at bounding box center [895, 54] width 56 height 19
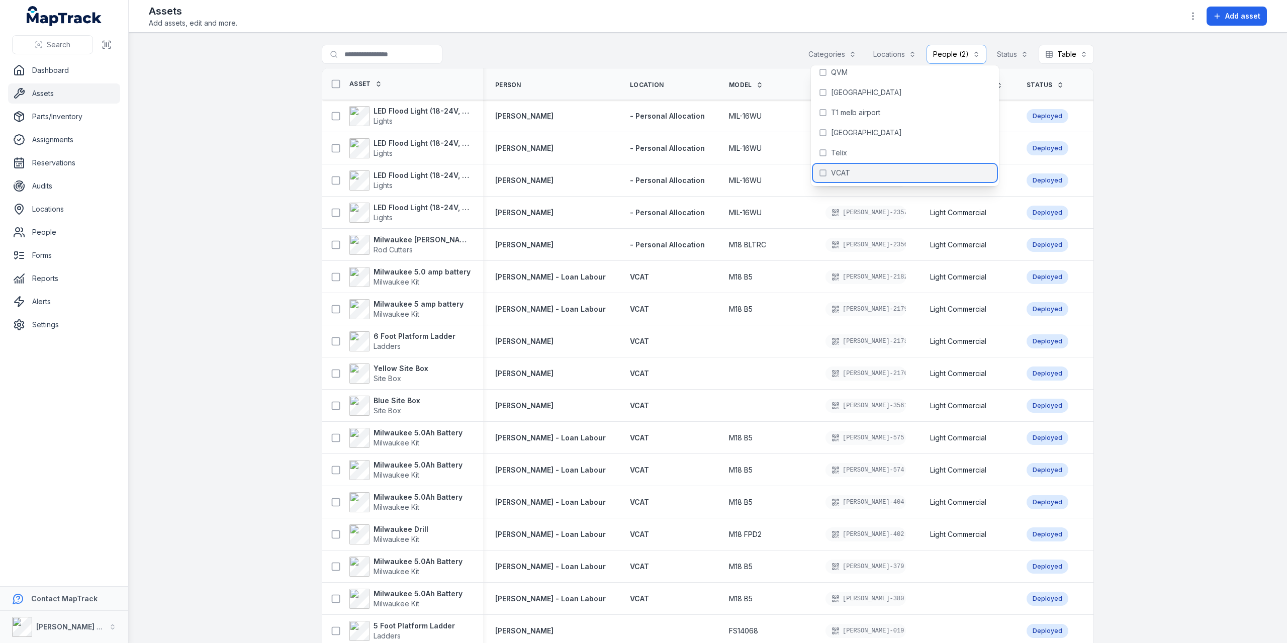
click at [840, 169] on span "VCAT" at bounding box center [840, 173] width 19 height 10
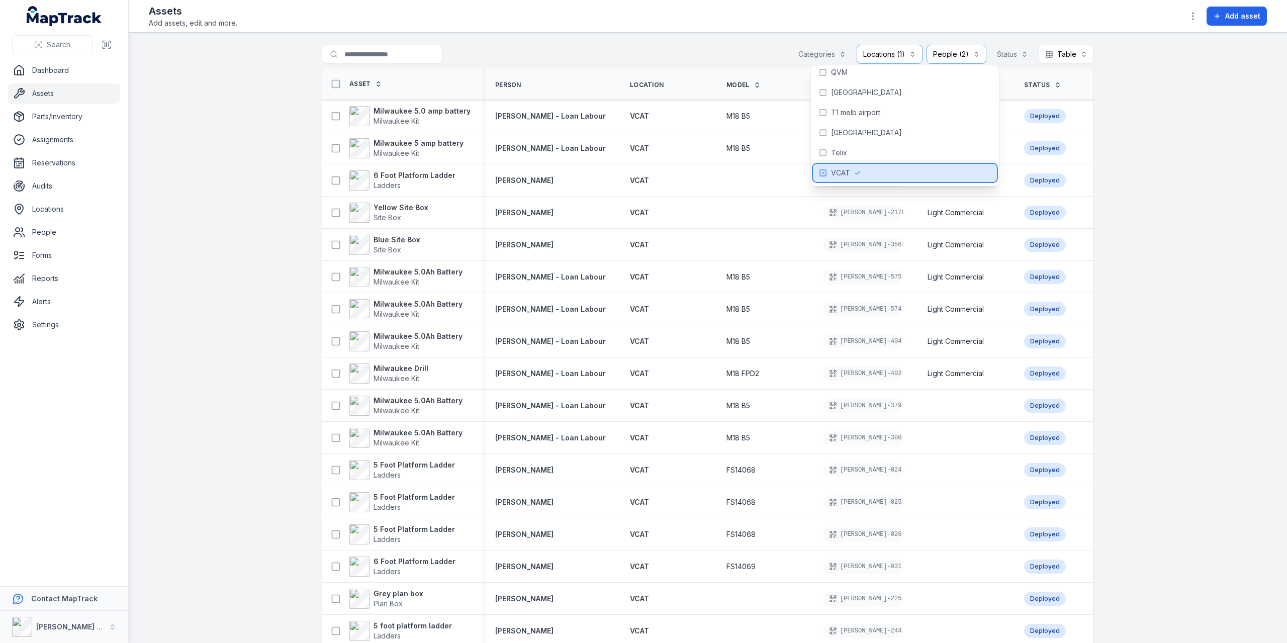
click at [870, 49] on button "Locations (1)" at bounding box center [890, 54] width 66 height 19
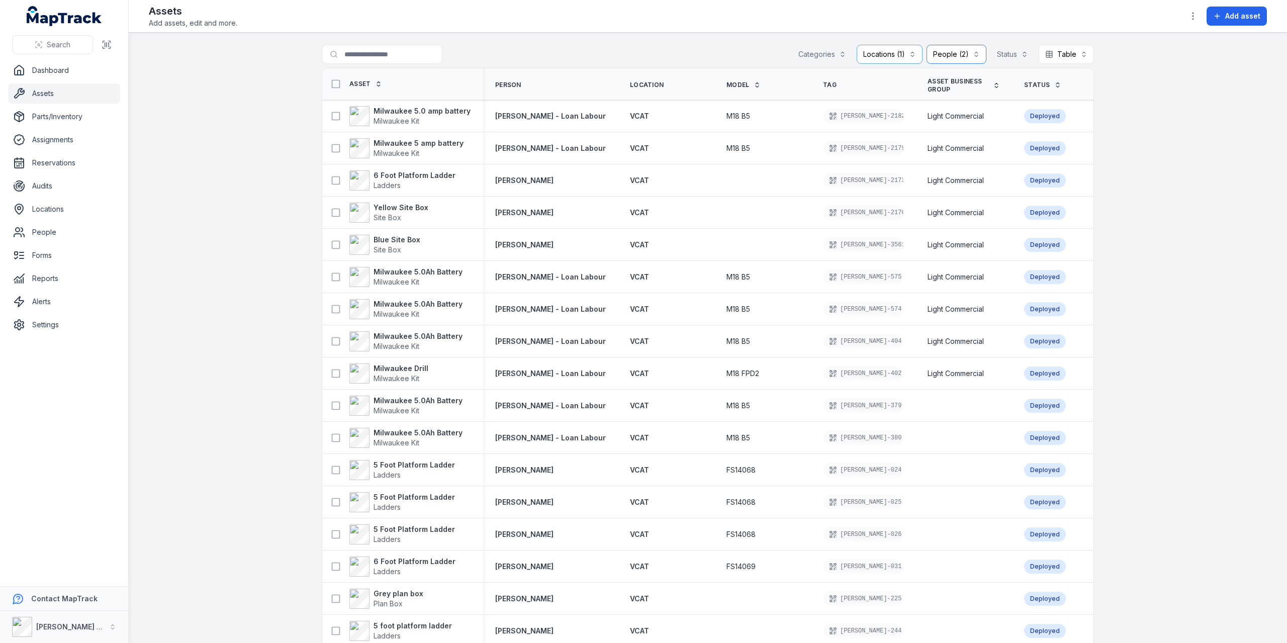
click at [942, 55] on button "**********" at bounding box center [956, 54] width 60 height 19
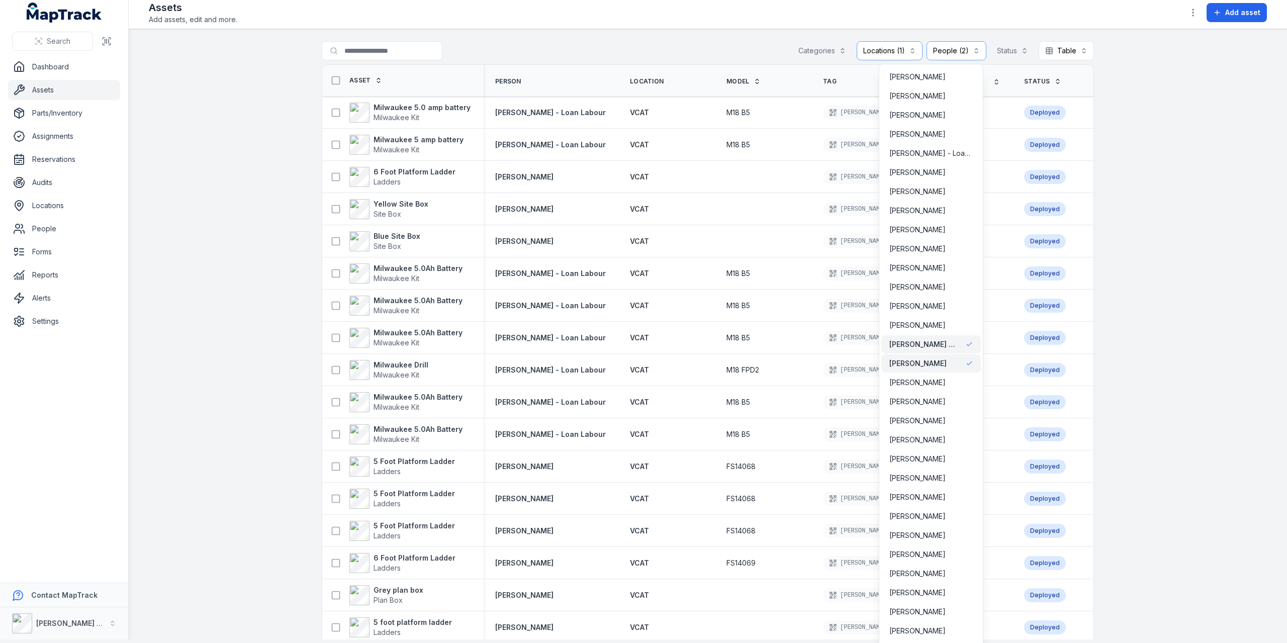
scroll to position [2971, 0]
click at [940, 328] on span "Mick Evans - Loan Labour" at bounding box center [923, 333] width 68 height 10
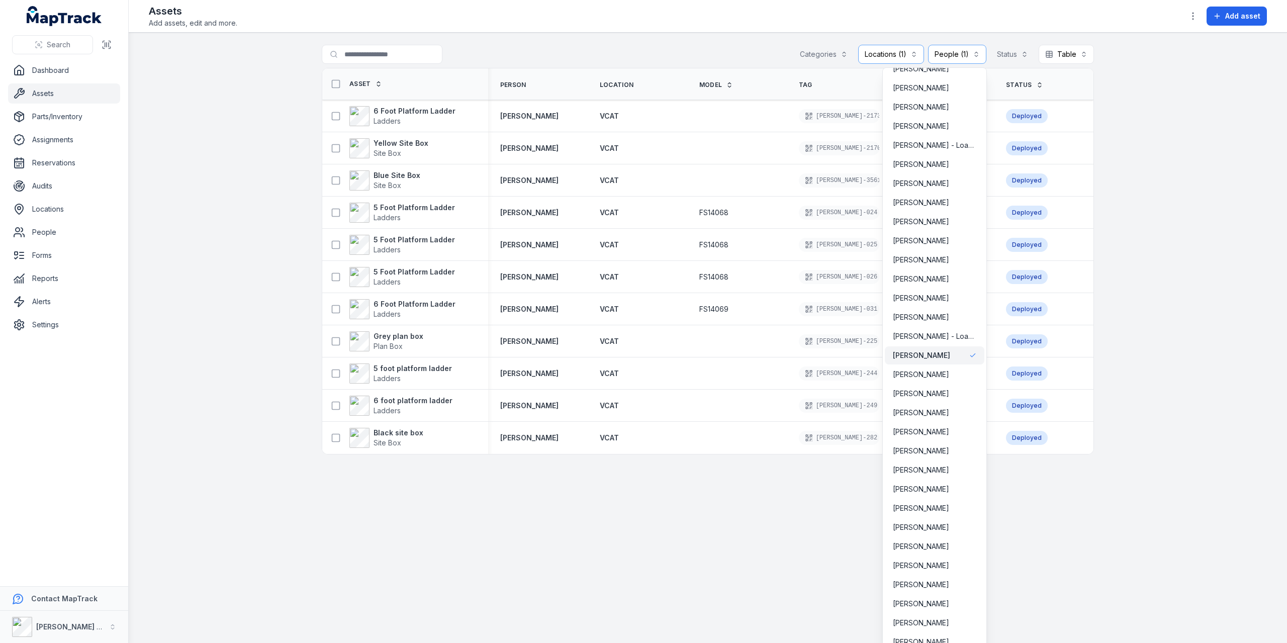
click at [737, 40] on main "**********" at bounding box center [708, 338] width 1158 height 610
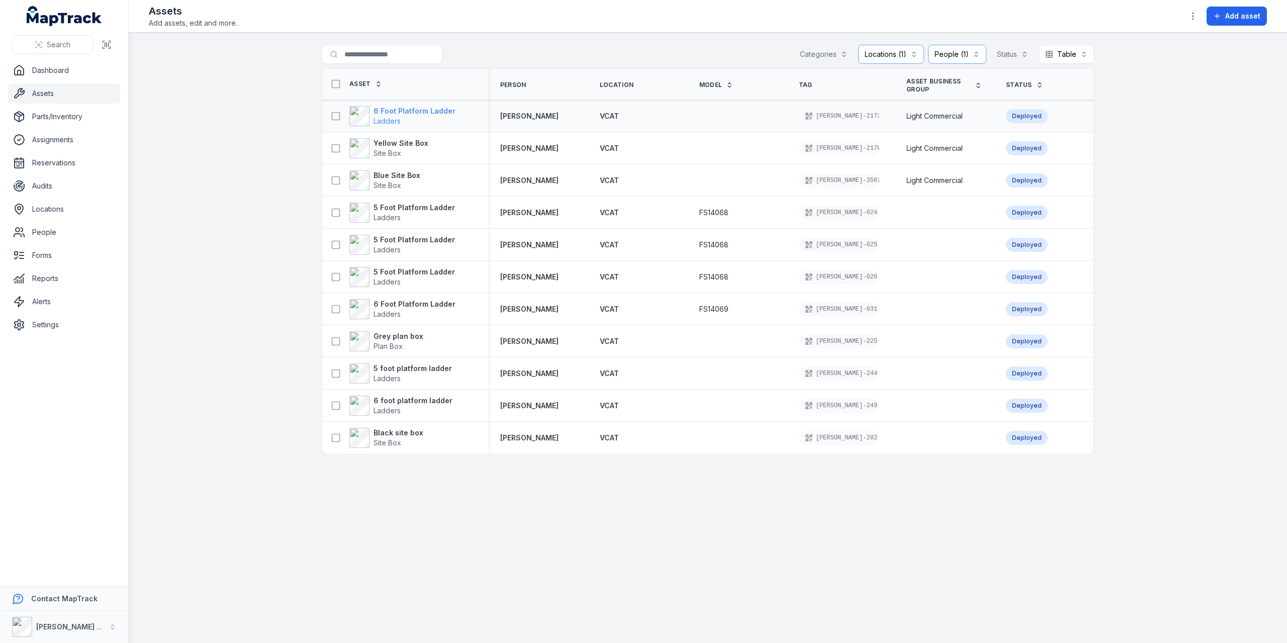
click at [442, 109] on strong "6 Foot Platform Ladder" at bounding box center [414, 111] width 82 height 10
click at [391, 144] on strong "Yellow Site Box" at bounding box center [400, 143] width 55 height 10
click at [395, 168] on div "Blue Site Box Site Box" at bounding box center [405, 180] width 166 height 28
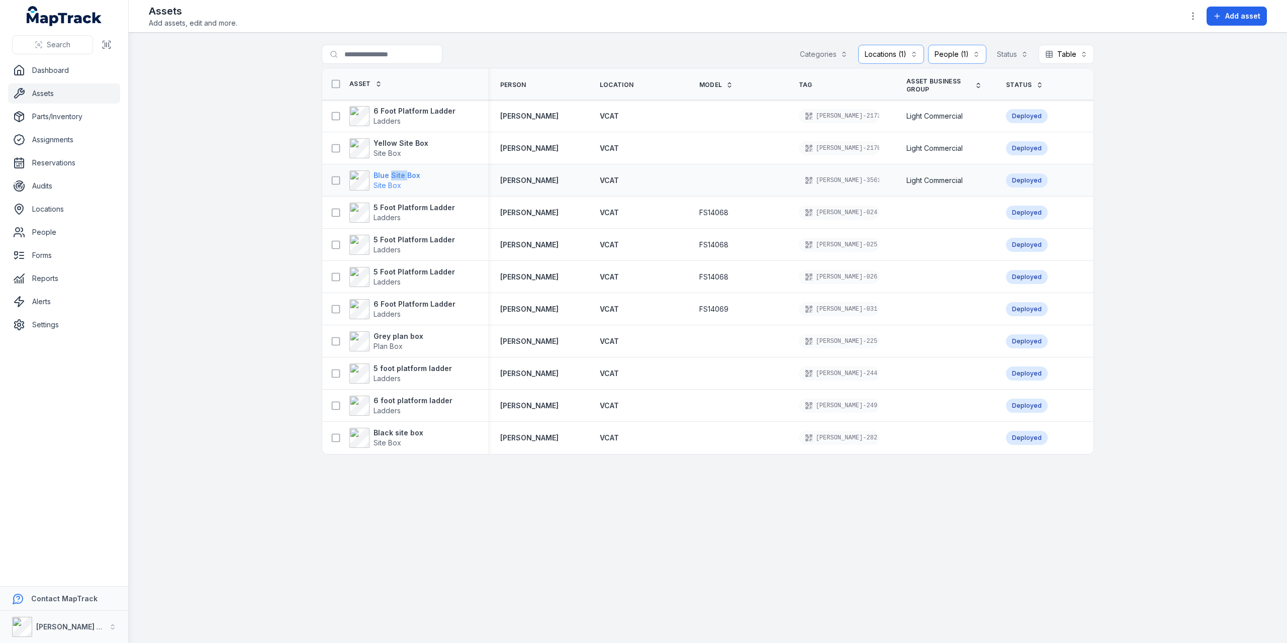
click at [396, 174] on strong "Blue Site Box" at bounding box center [396, 175] width 47 height 10
click at [435, 211] on strong "5 Foot Platform Ladder" at bounding box center [413, 208] width 81 height 10
click at [412, 240] on strong "5 Foot Platform Ladder" at bounding box center [413, 240] width 81 height 10
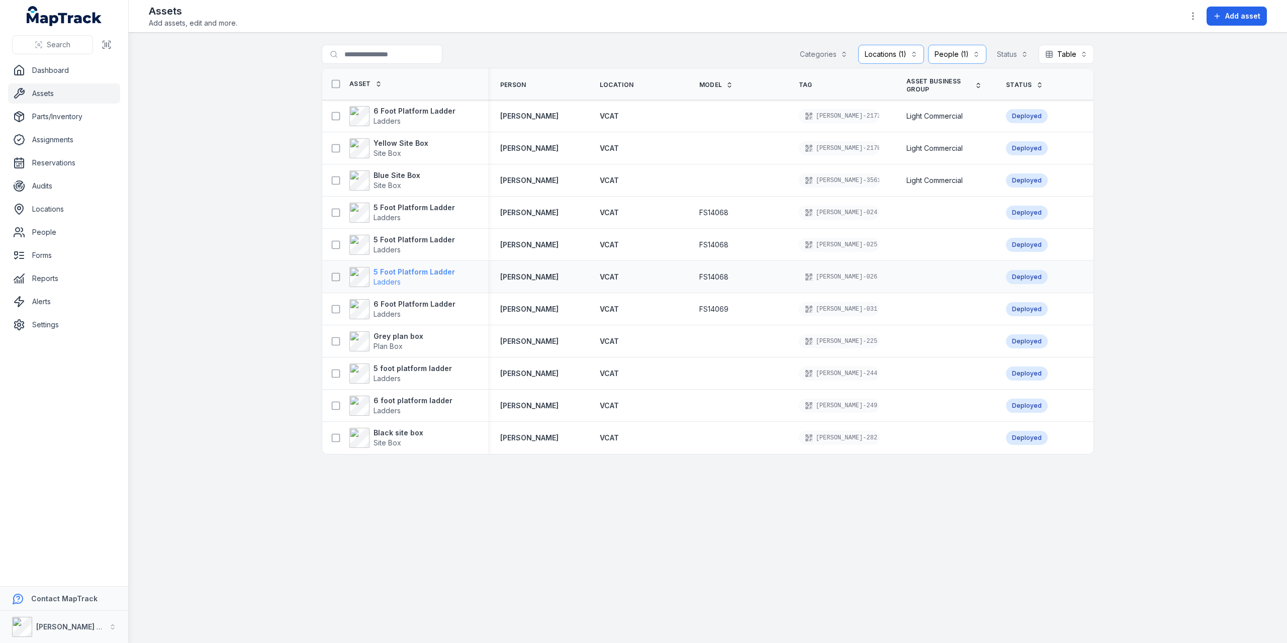
click at [411, 273] on strong "5 Foot Platform Ladder" at bounding box center [413, 272] width 81 height 10
click at [432, 307] on strong "6 Foot Platform Ladder" at bounding box center [414, 304] width 82 height 10
click at [414, 344] on span "Plan Box" at bounding box center [398, 346] width 50 height 10
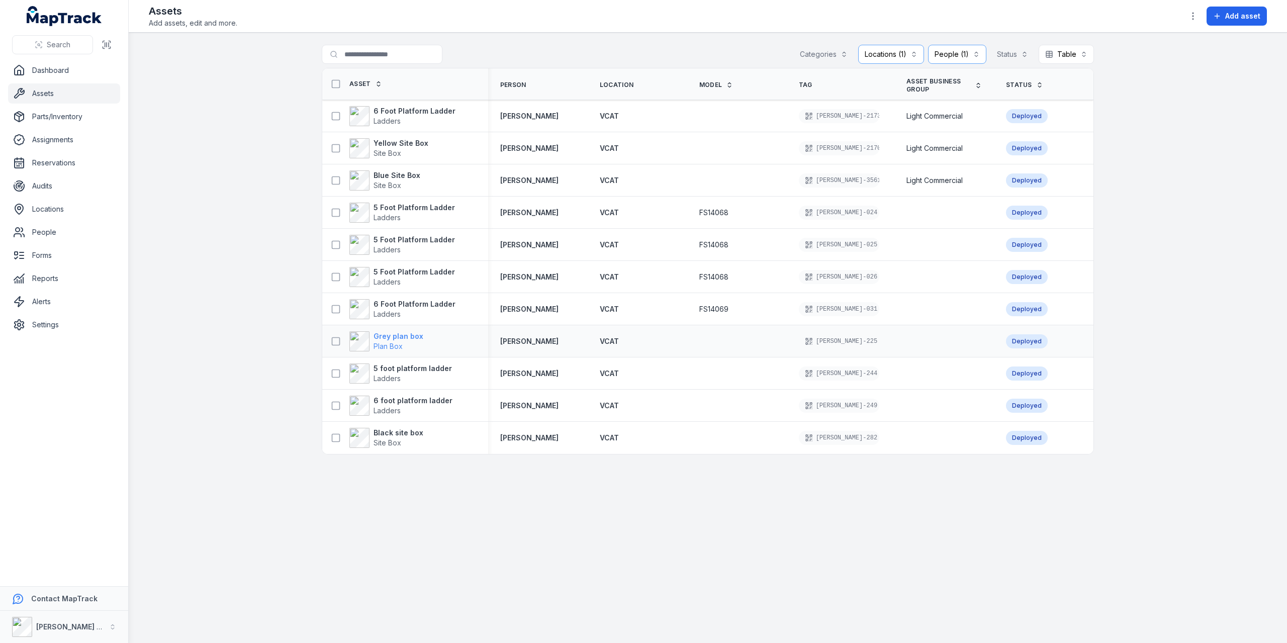
click at [414, 344] on span "Plan Box" at bounding box center [398, 346] width 50 height 10
click at [394, 371] on strong "5 foot platform ladder" at bounding box center [412, 368] width 78 height 10
click at [427, 399] on strong "6 foot platform ladder" at bounding box center [412, 401] width 79 height 10
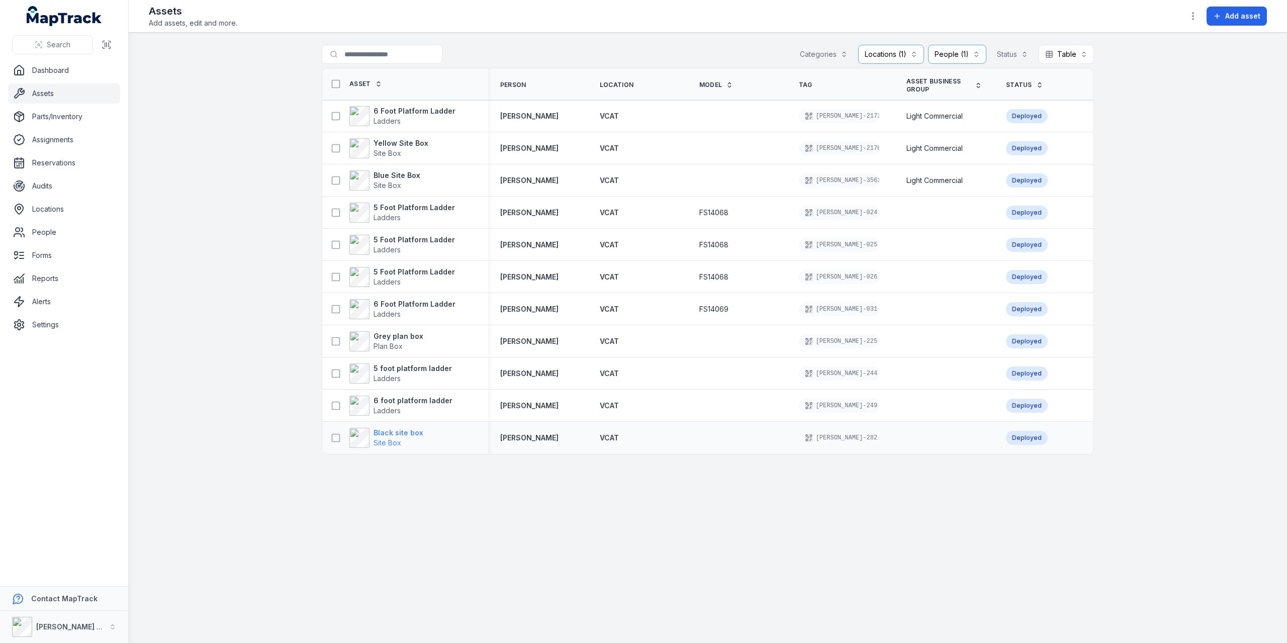
click at [404, 438] on span "Site Box" at bounding box center [398, 443] width 50 height 10
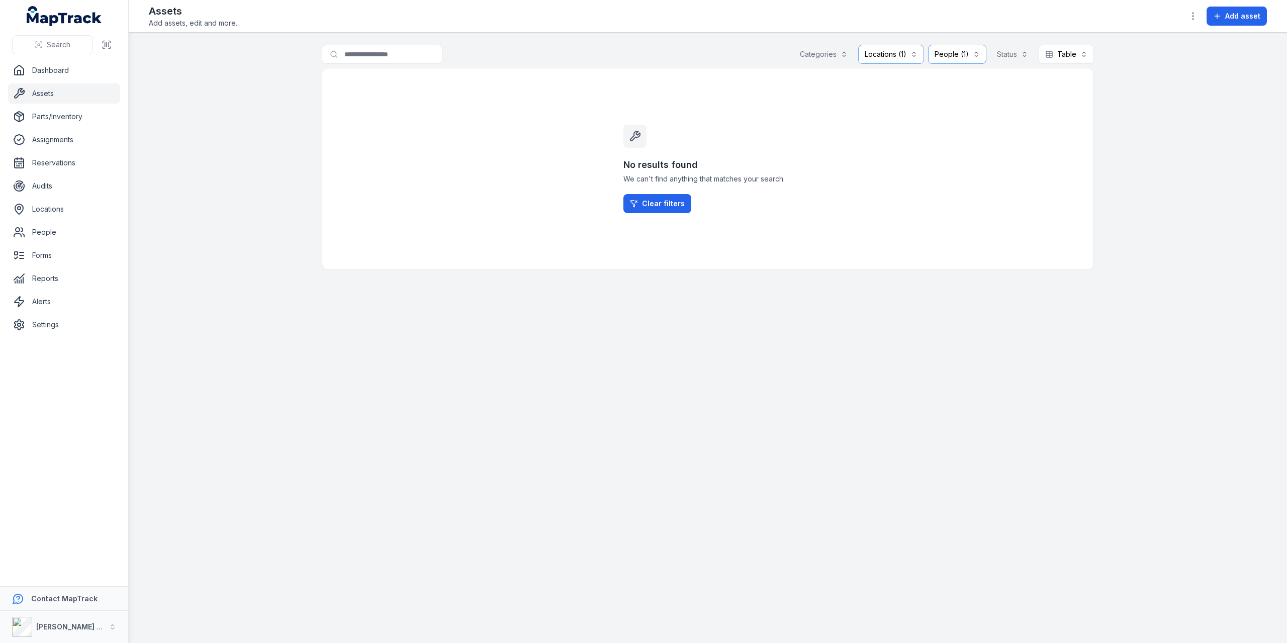
click at [915, 54] on button "Locations (1)" at bounding box center [891, 54] width 66 height 19
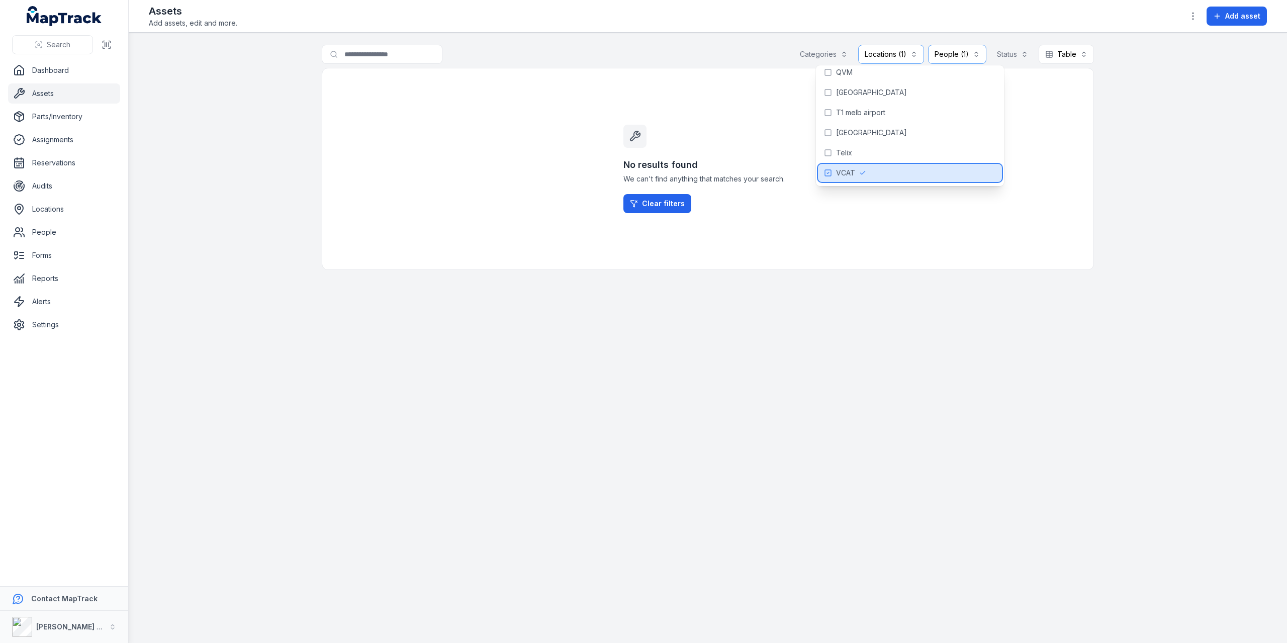
click at [857, 171] on div "VCAT" at bounding box center [910, 173] width 184 height 18
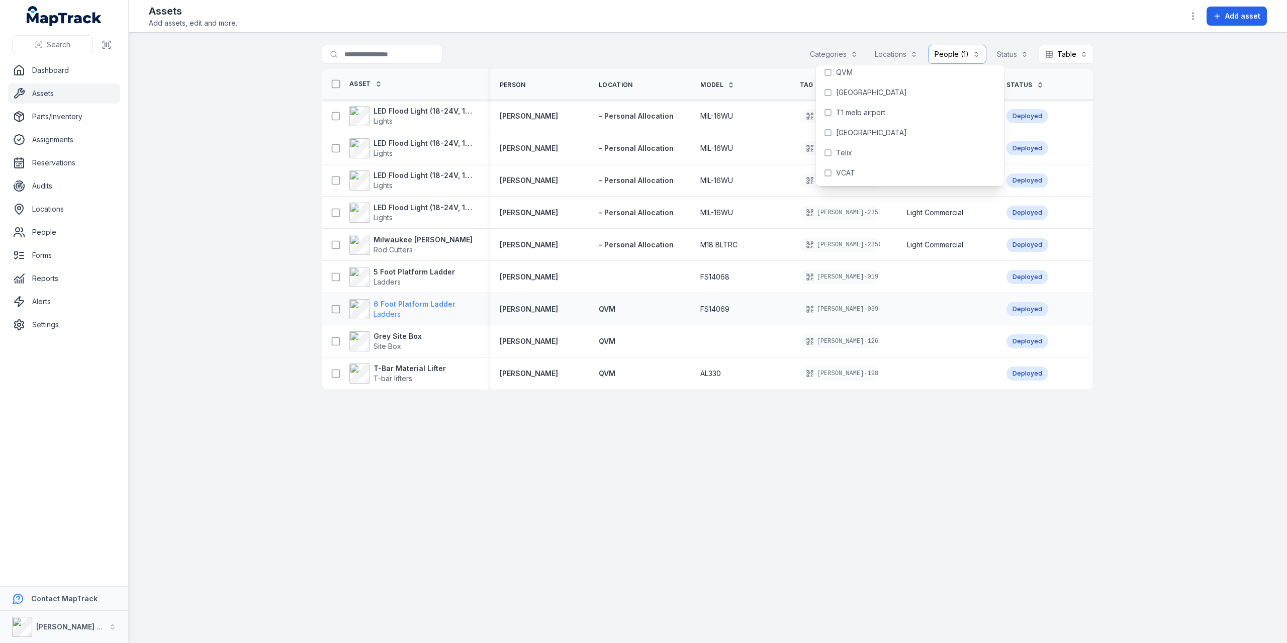
click at [401, 306] on strong "6 Foot Platform Ladder" at bounding box center [414, 304] width 82 height 10
click at [428, 275] on strong "5 Foot Platform Ladder" at bounding box center [413, 272] width 81 height 10
click at [432, 342] on div "Grey Site Box Site Box" at bounding box center [400, 341] width 149 height 20
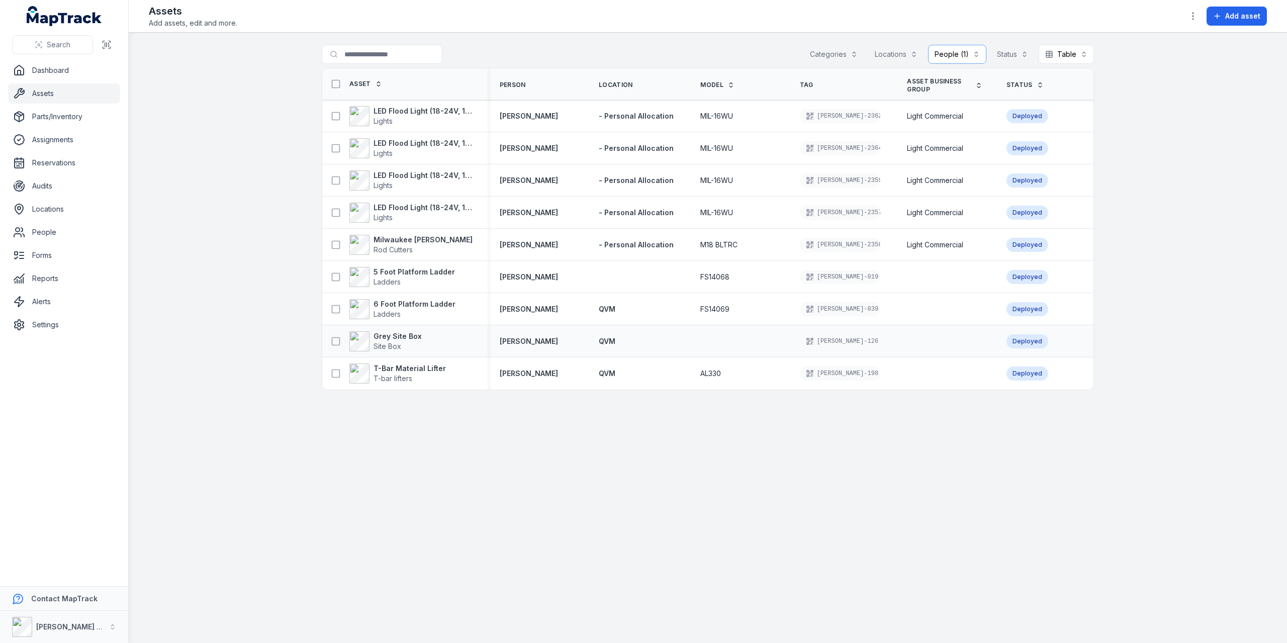
click at [432, 342] on div "Grey Site Box Site Box" at bounding box center [400, 341] width 149 height 20
click at [403, 335] on strong "Grey Site Box" at bounding box center [397, 336] width 48 height 10
click at [420, 373] on span "T-bar lifters" at bounding box center [409, 378] width 72 height 10
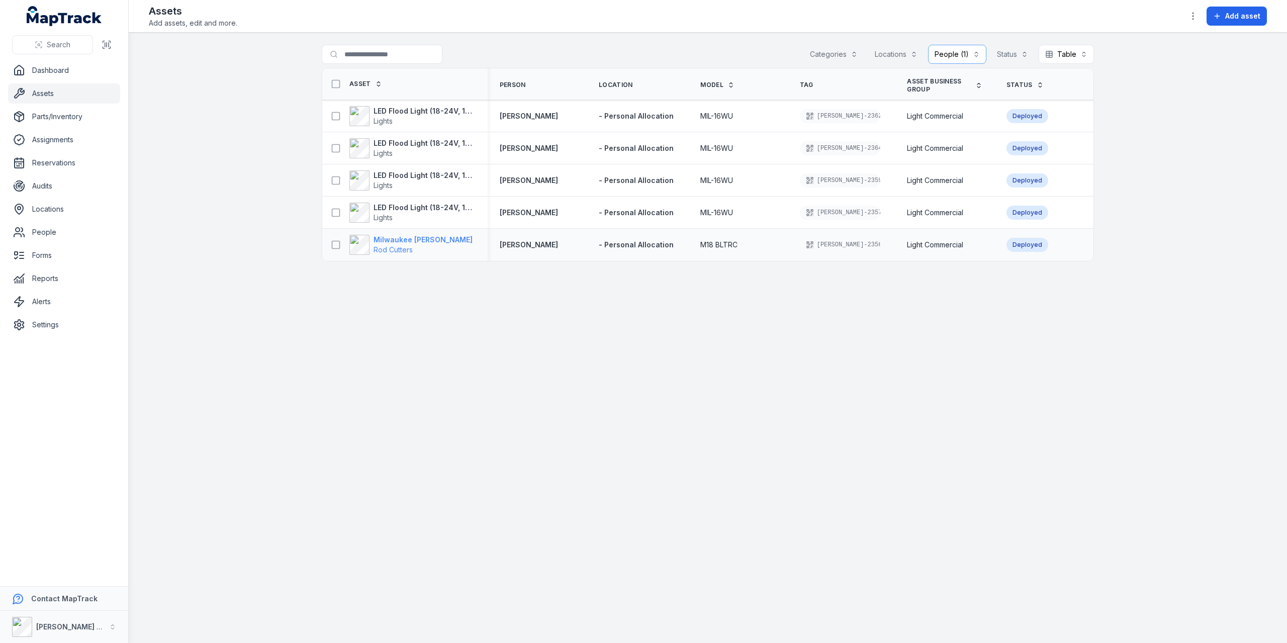
click at [411, 240] on strong "Milwaukee [PERSON_NAME]" at bounding box center [422, 240] width 99 height 10
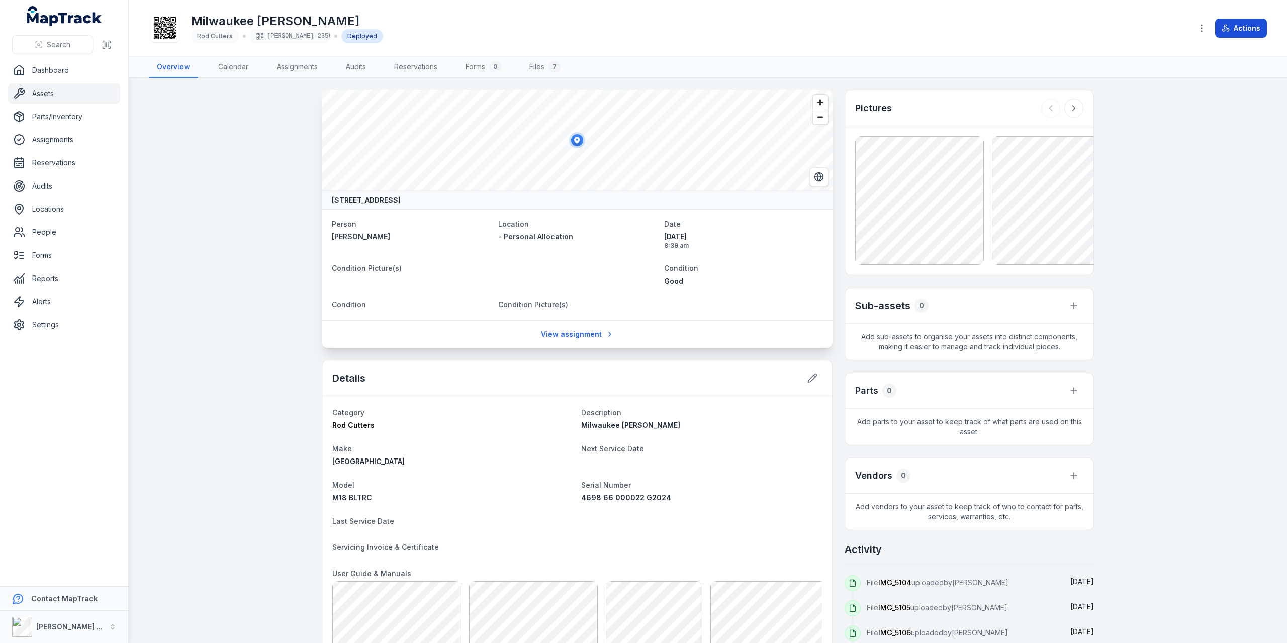
click at [1247, 34] on button "Actions" at bounding box center [1241, 28] width 52 height 19
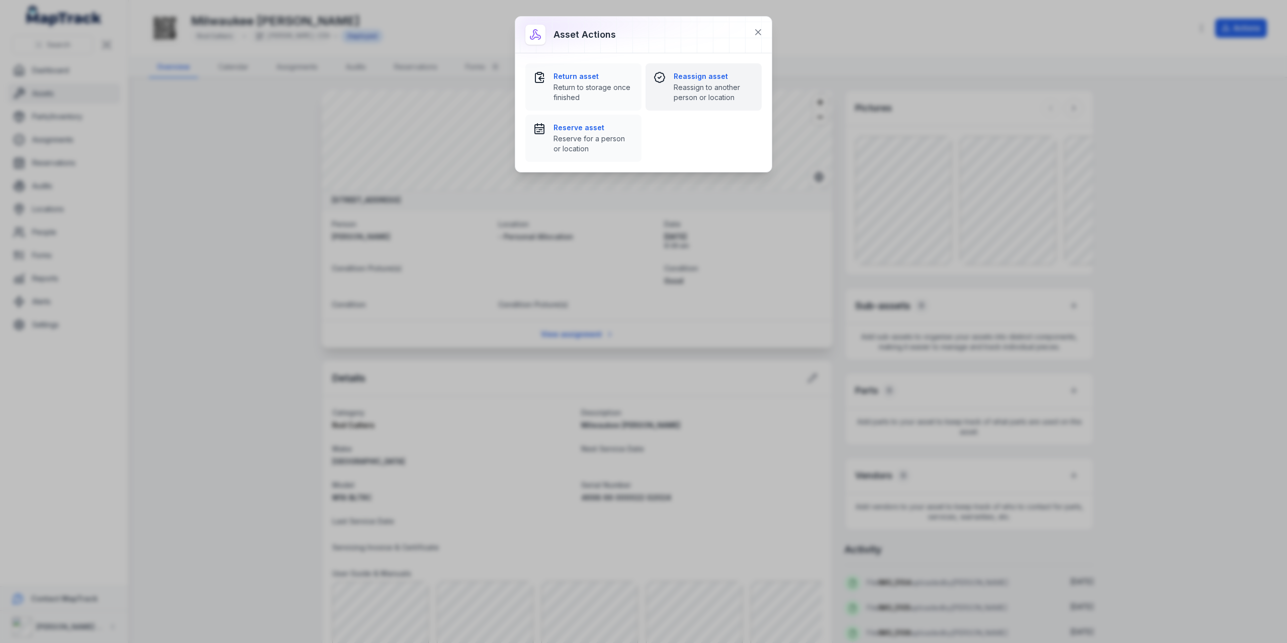
click at [670, 81] on div "Reassign asset Reassign to another person or location" at bounding box center [703, 86] width 100 height 31
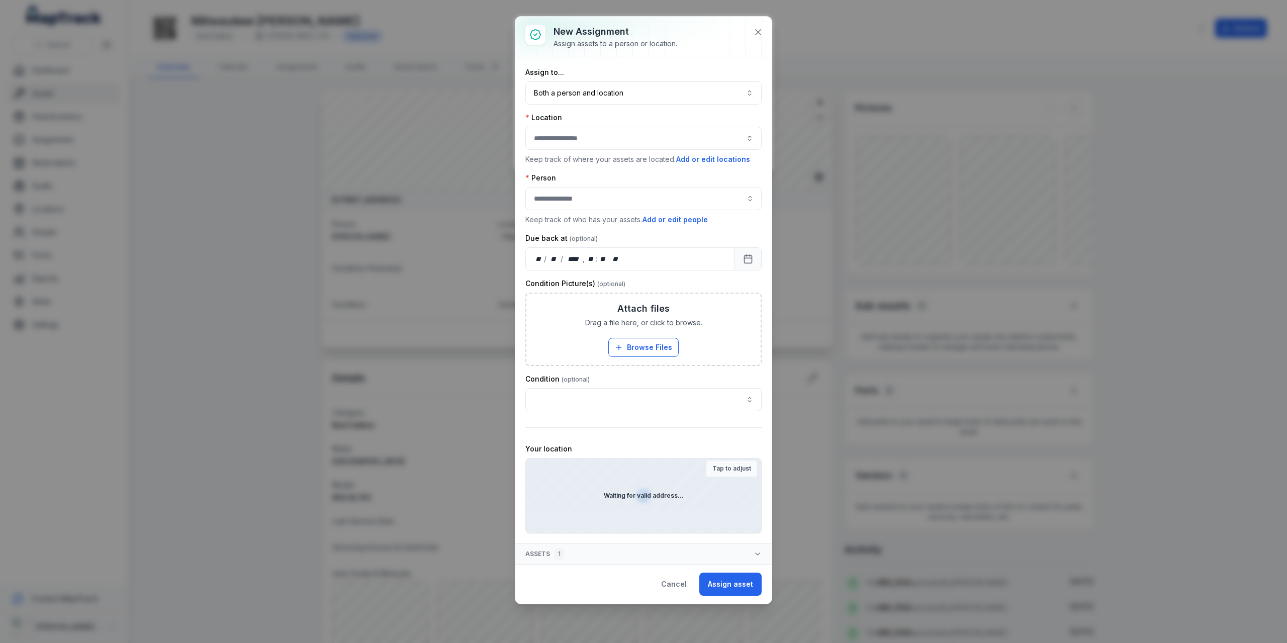
click at [607, 141] on button "button" at bounding box center [643, 138] width 236 height 23
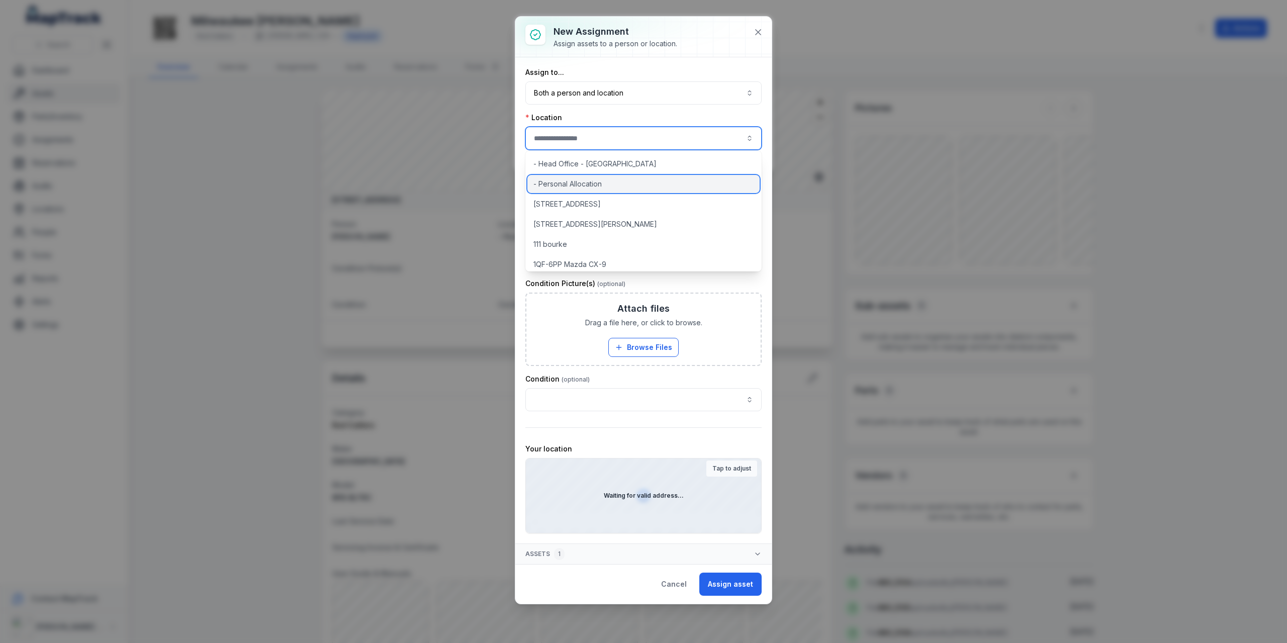
click at [606, 181] on div "- Personal Allocation" at bounding box center [643, 184] width 233 height 18
type input "**********"
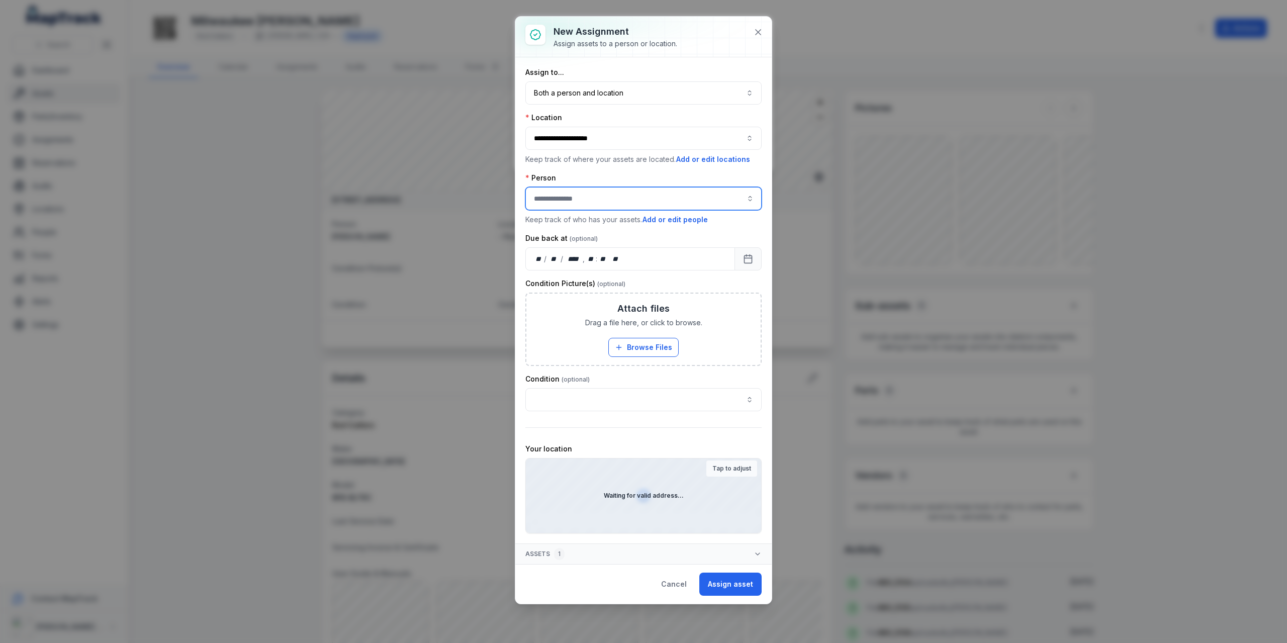
click at [604, 194] on input "assignment-add:person-label" at bounding box center [643, 198] width 236 height 23
type input "***"
click at [756, 33] on div "**********" at bounding box center [643, 310] width 256 height 587
click at [679, 578] on button "Cancel" at bounding box center [673, 584] width 43 height 23
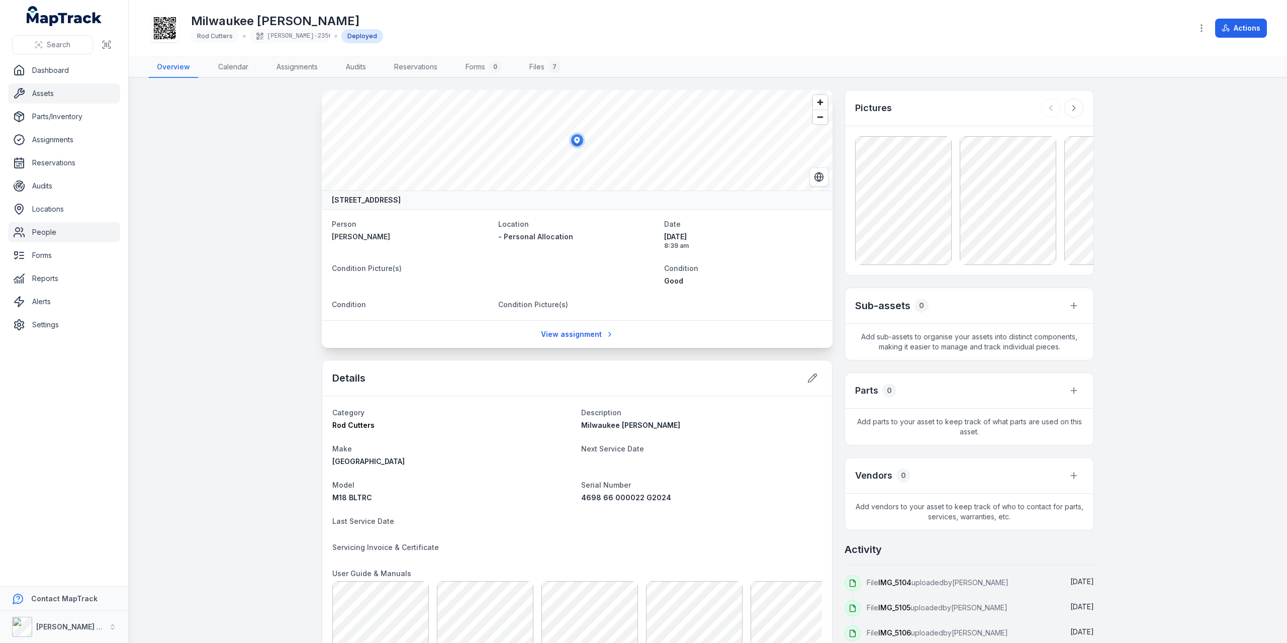
click at [45, 227] on link "People" at bounding box center [64, 232] width 112 height 20
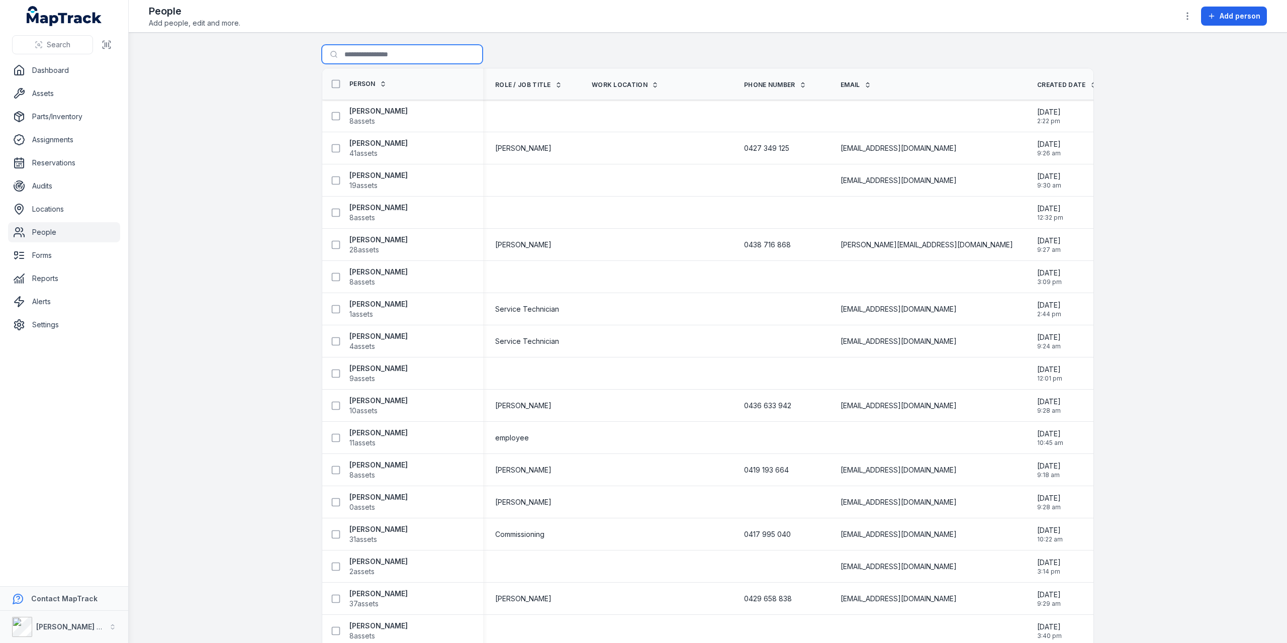
click at [382, 51] on input "Search for people" at bounding box center [402, 54] width 161 height 19
click at [1240, 12] on span "Add person" at bounding box center [1239, 16] width 41 height 10
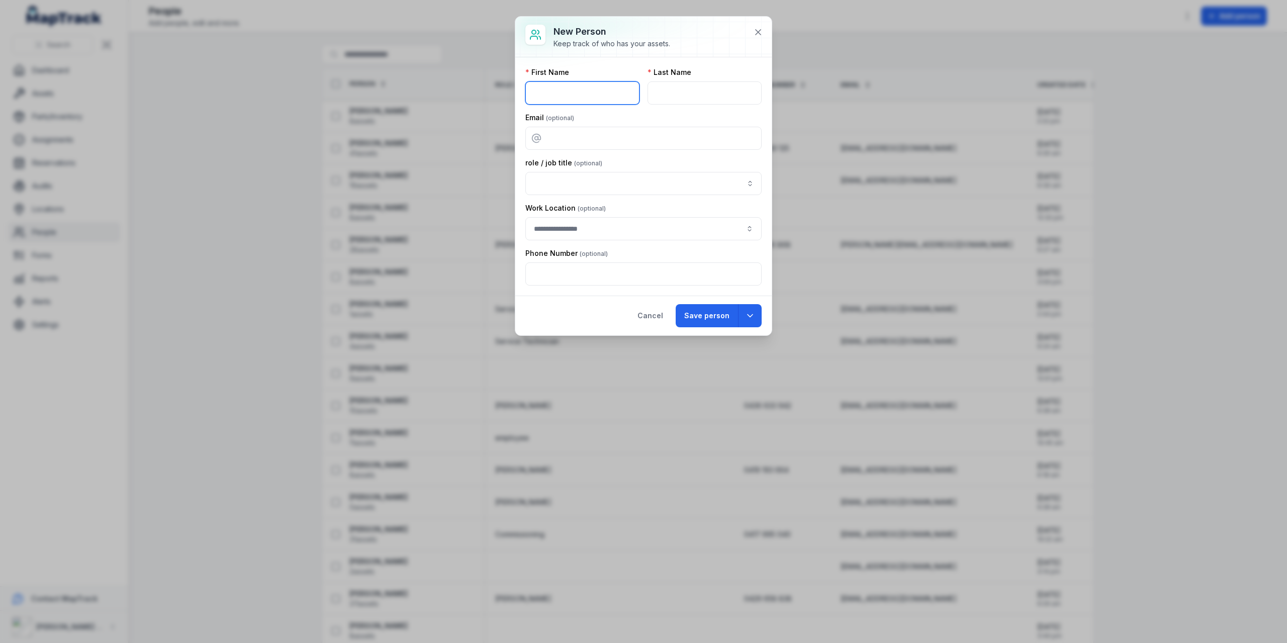
click at [601, 87] on input "text" at bounding box center [582, 92] width 114 height 23
type input "******"
type input "*****"
click at [714, 320] on button "Save person" at bounding box center [707, 315] width 62 height 23
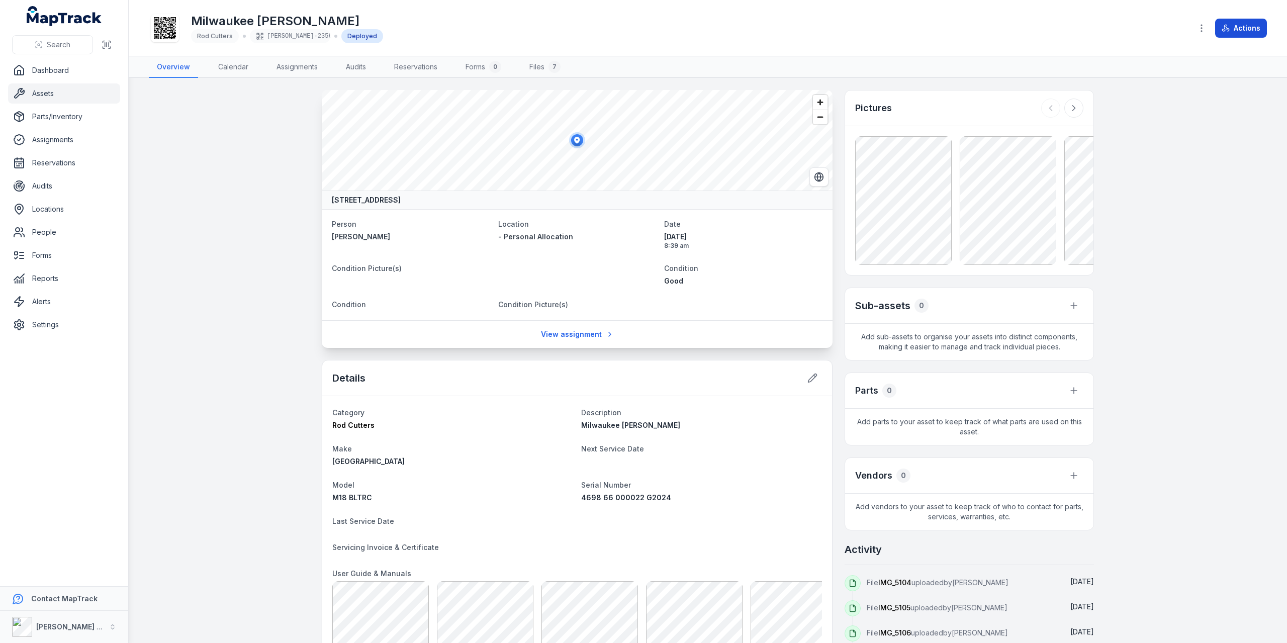
click at [1241, 29] on button "Actions" at bounding box center [1241, 28] width 52 height 19
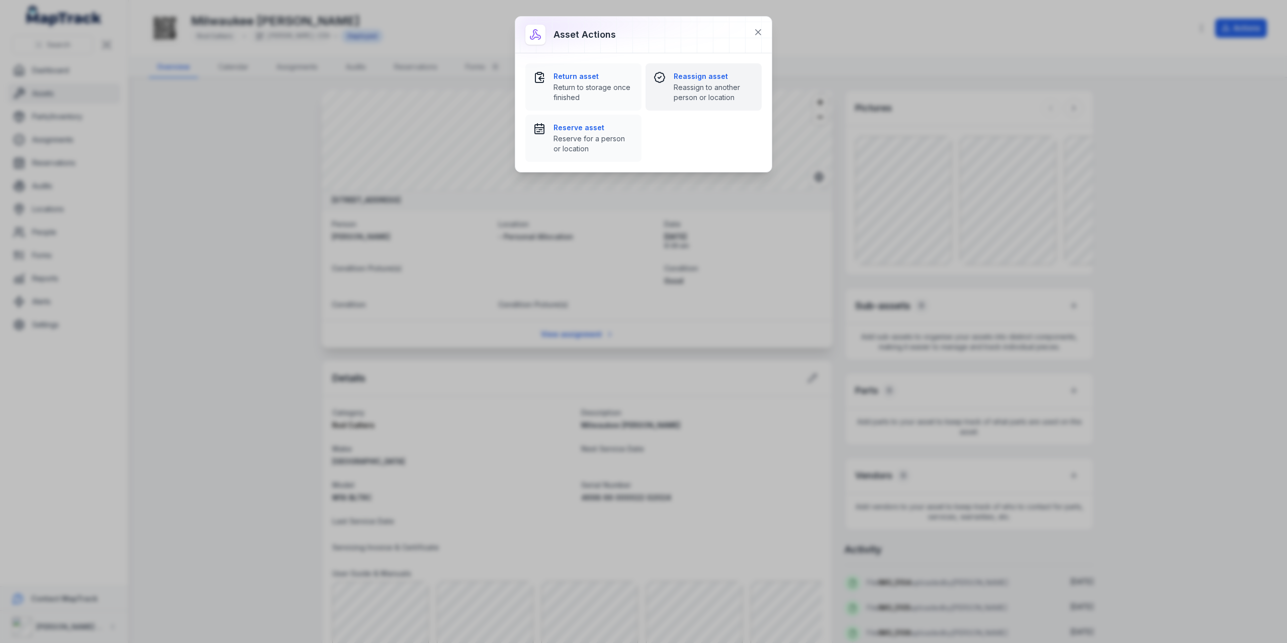
click at [675, 76] on strong "Reassign asset" at bounding box center [714, 76] width 80 height 10
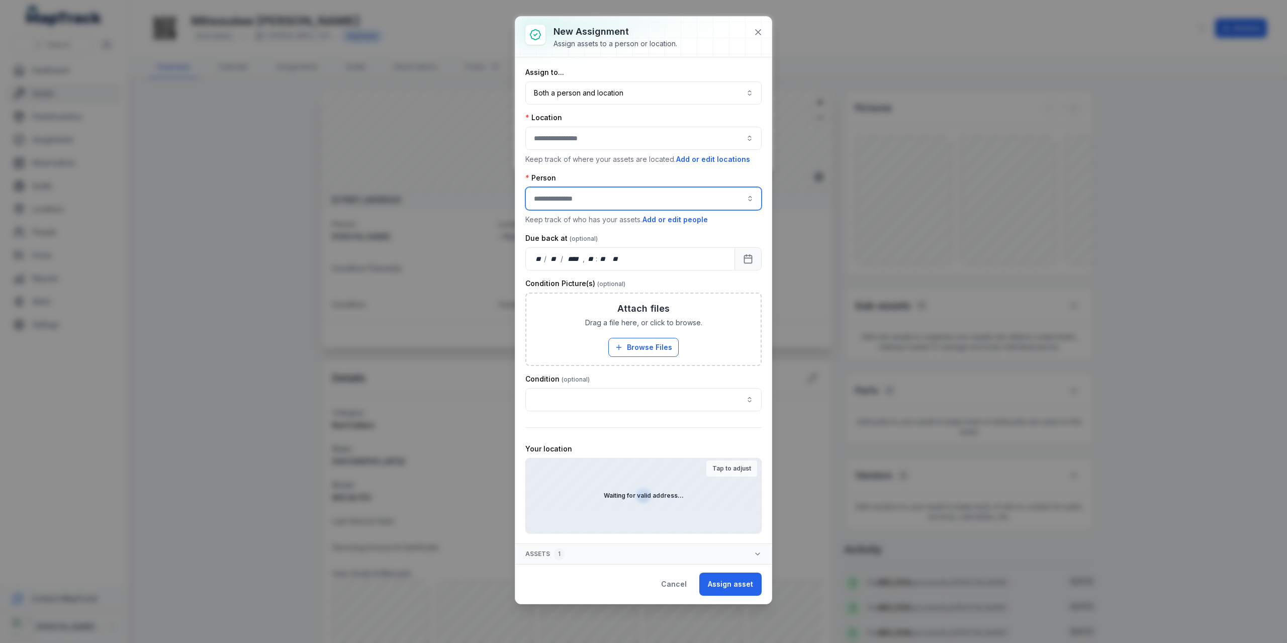
click at [587, 202] on input "assignment-add:person-label" at bounding box center [643, 198] width 236 height 23
type input "**********"
click at [613, 143] on button "button" at bounding box center [643, 138] width 236 height 23
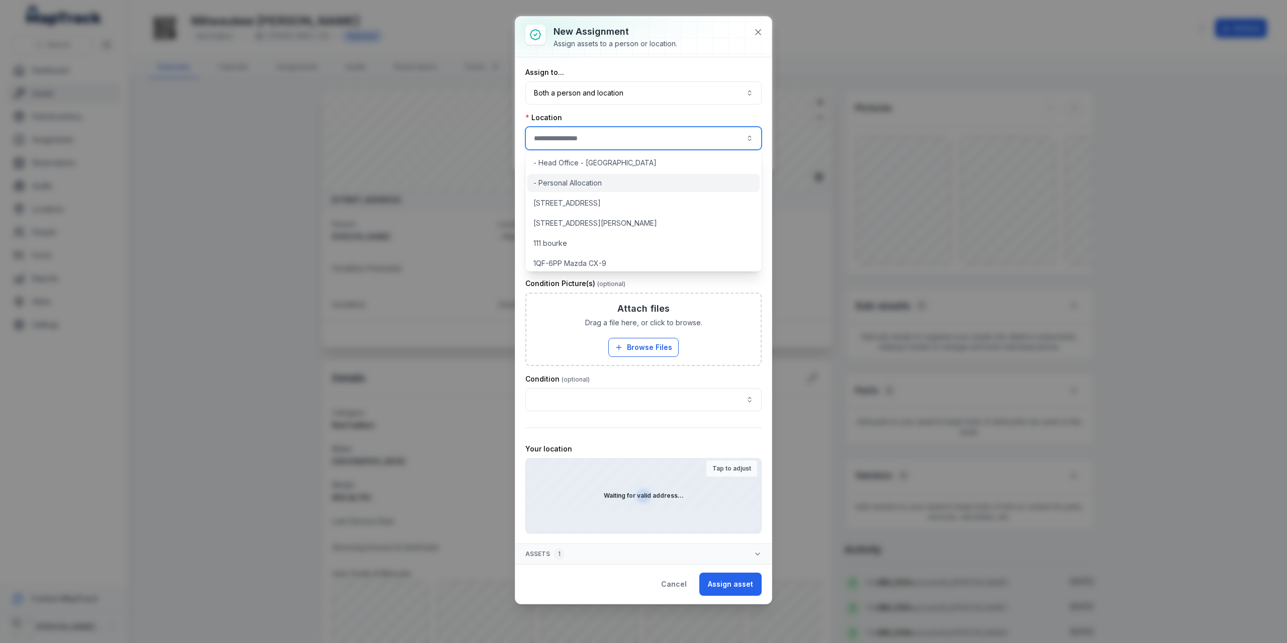
scroll to position [0, 0]
click at [602, 186] on span "- Personal Allocation" at bounding box center [567, 184] width 68 height 10
type input "**********"
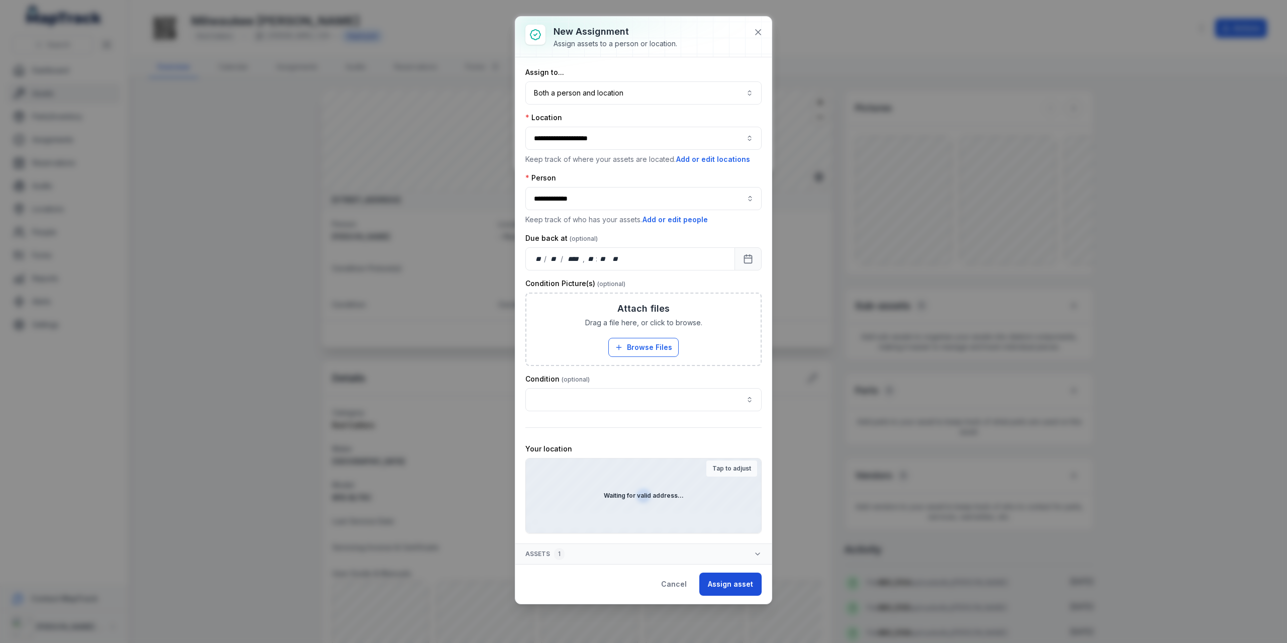
click at [740, 581] on button "Assign asset" at bounding box center [730, 584] width 62 height 23
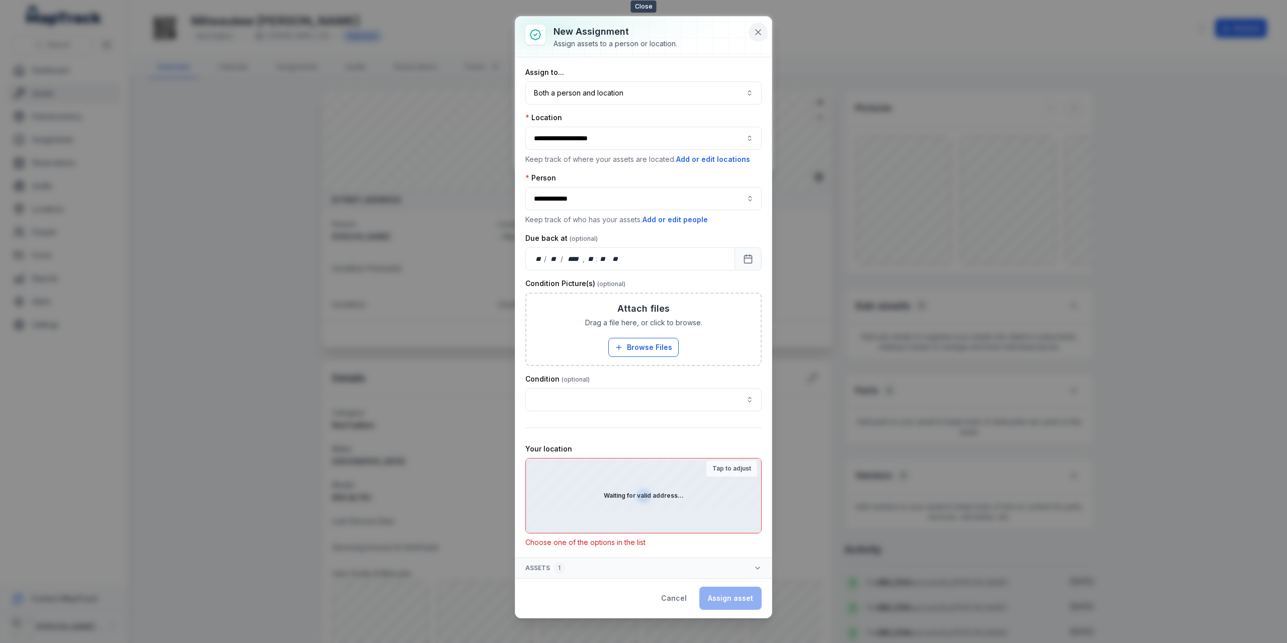
click at [761, 30] on icon at bounding box center [757, 32] width 5 height 5
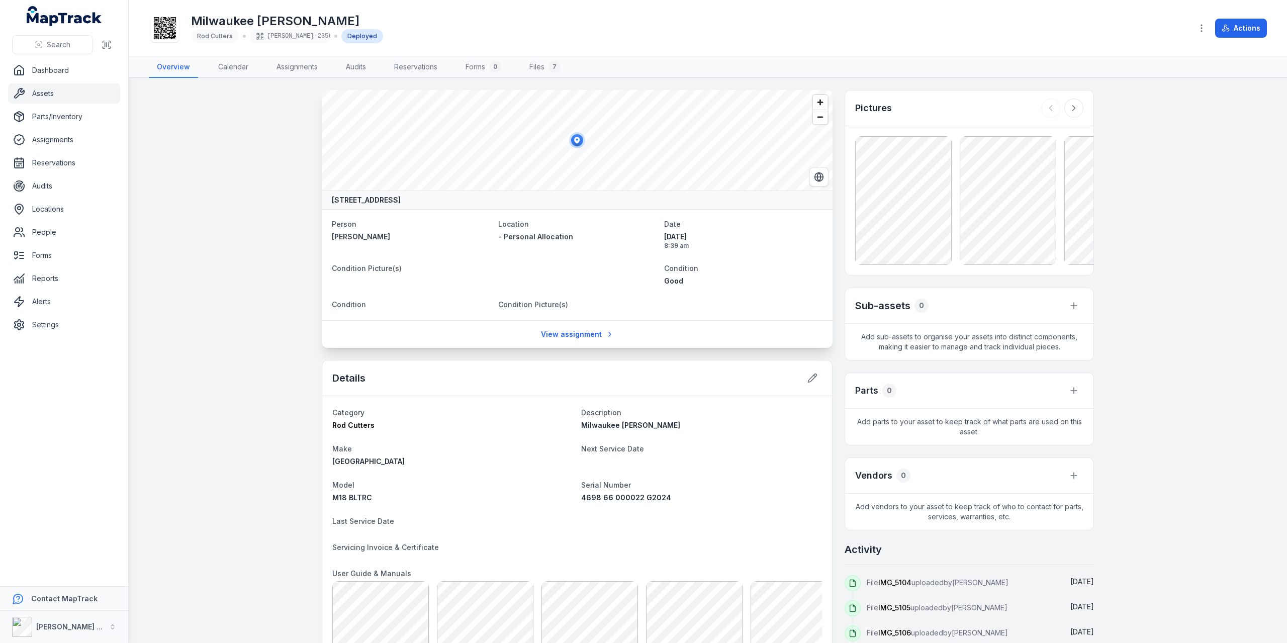
click at [32, 221] on ul "Dashboard Assets Parts/Inventory Assignments Reservations Audits Locations Peop…" at bounding box center [64, 197] width 112 height 274
click at [36, 228] on link "People" at bounding box center [64, 232] width 112 height 20
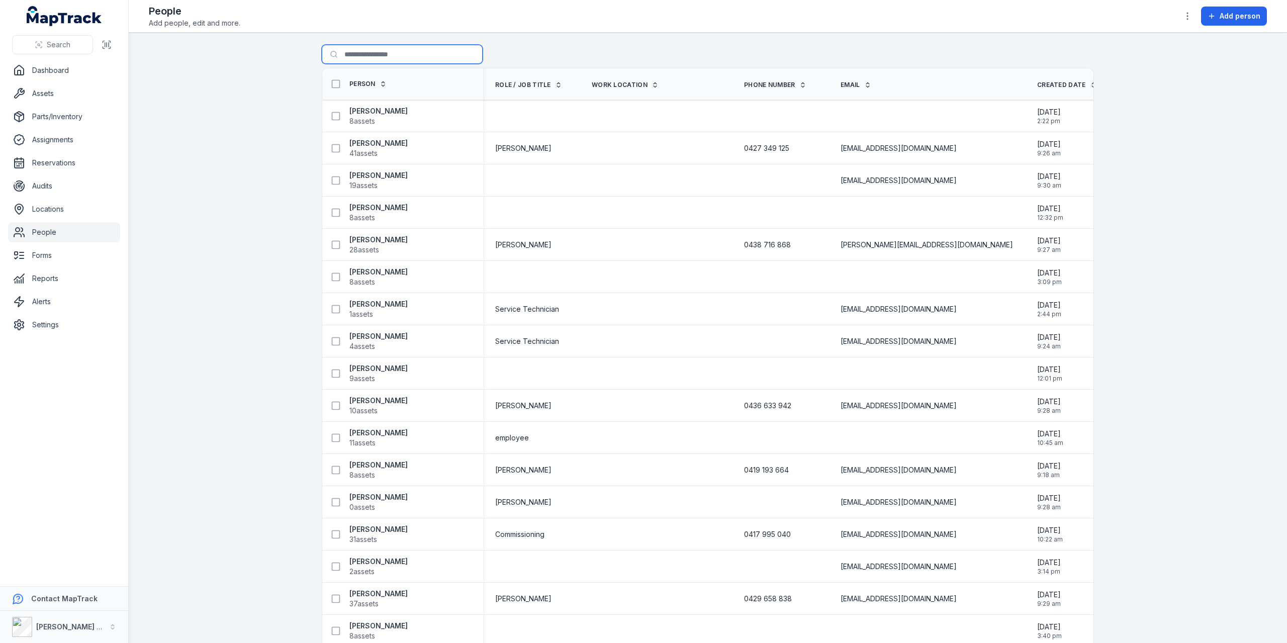
click at [401, 53] on input "Search for people" at bounding box center [402, 54] width 161 height 19
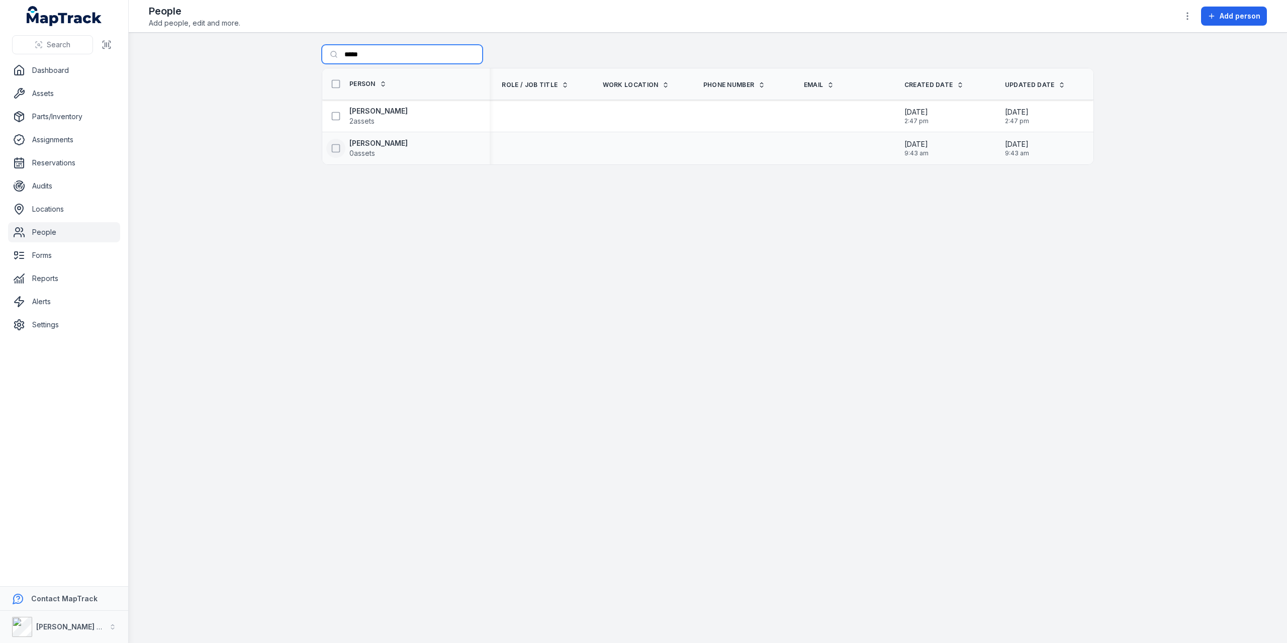
type input "*****"
click at [337, 144] on rect at bounding box center [336, 148] width 8 height 8
click at [735, 616] on icon "button" at bounding box center [737, 619] width 10 height 10
click at [745, 576] on div "Delete" at bounding box center [744, 574] width 113 height 18
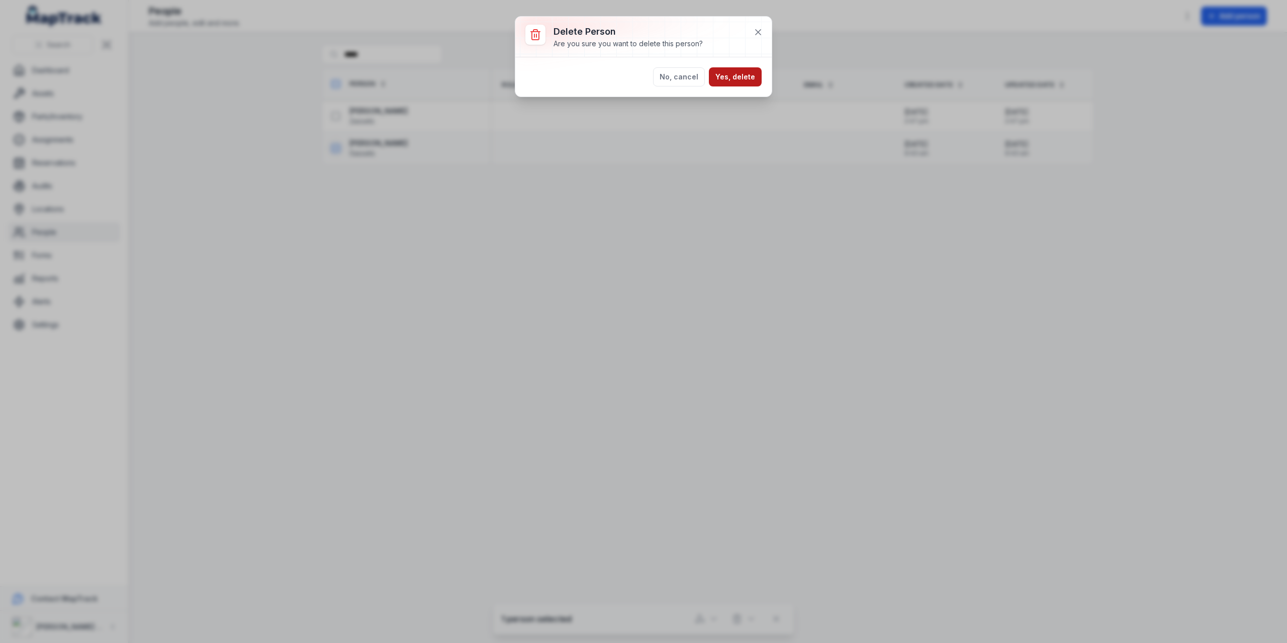
click at [747, 73] on button "Yes, delete" at bounding box center [735, 76] width 53 height 19
